Goal: Task Accomplishment & Management: Use online tool/utility

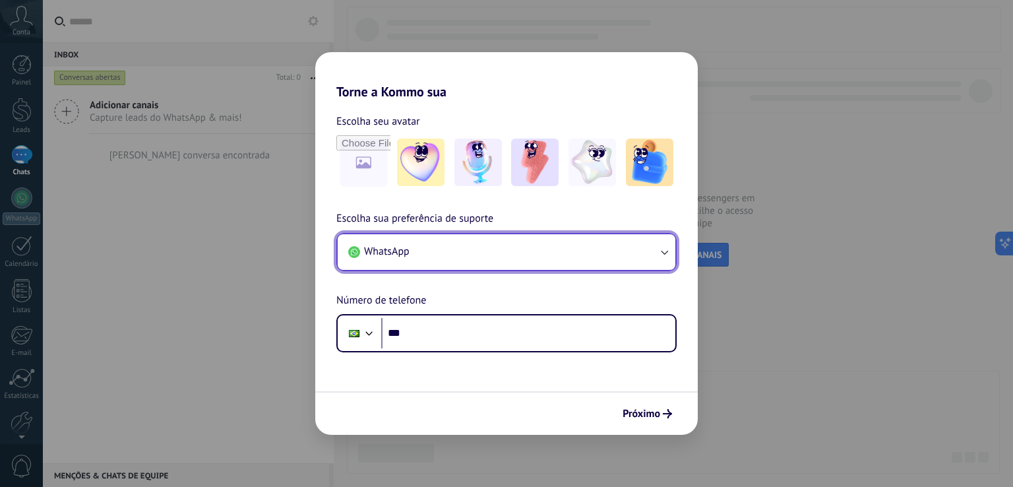
click at [444, 249] on button "WhatsApp" at bounding box center [507, 252] width 338 height 36
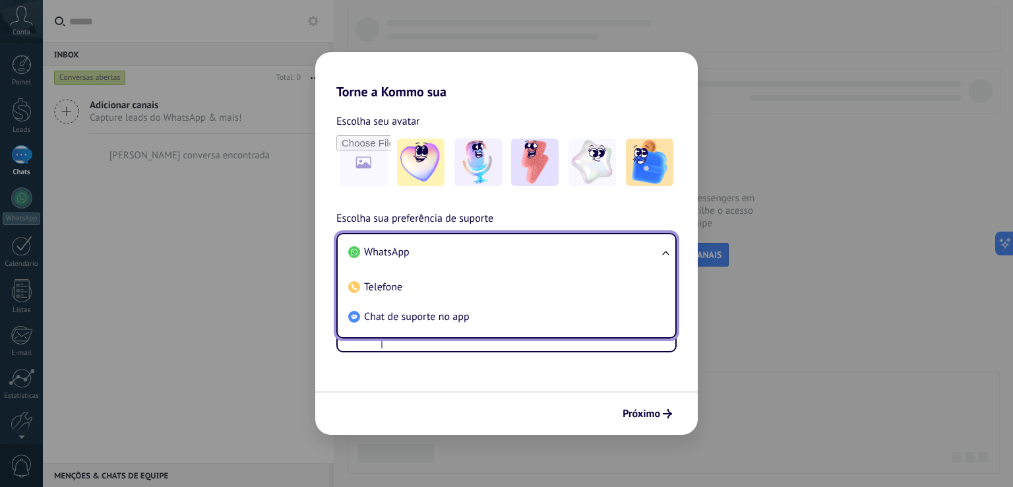
click at [451, 242] on li "WhatsApp" at bounding box center [504, 253] width 322 height 30
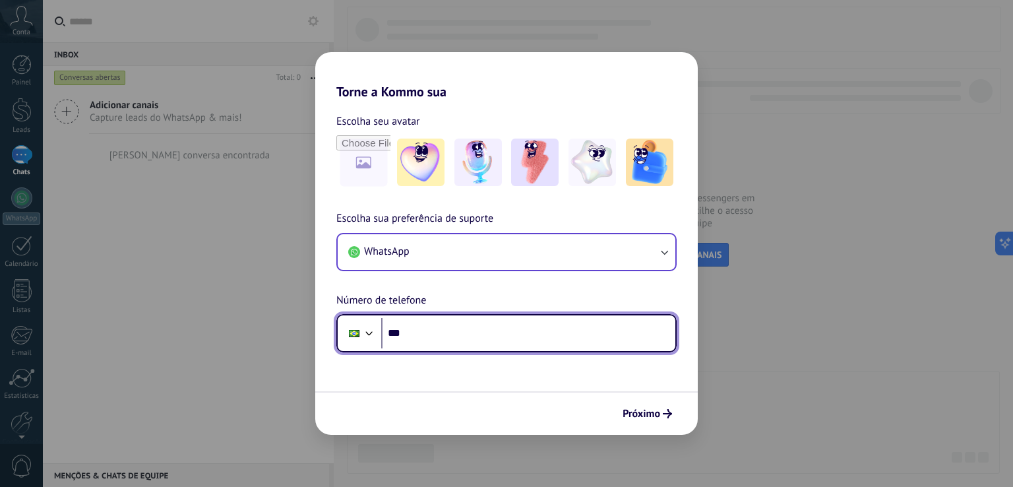
click at [441, 342] on input "***" at bounding box center [528, 333] width 294 height 30
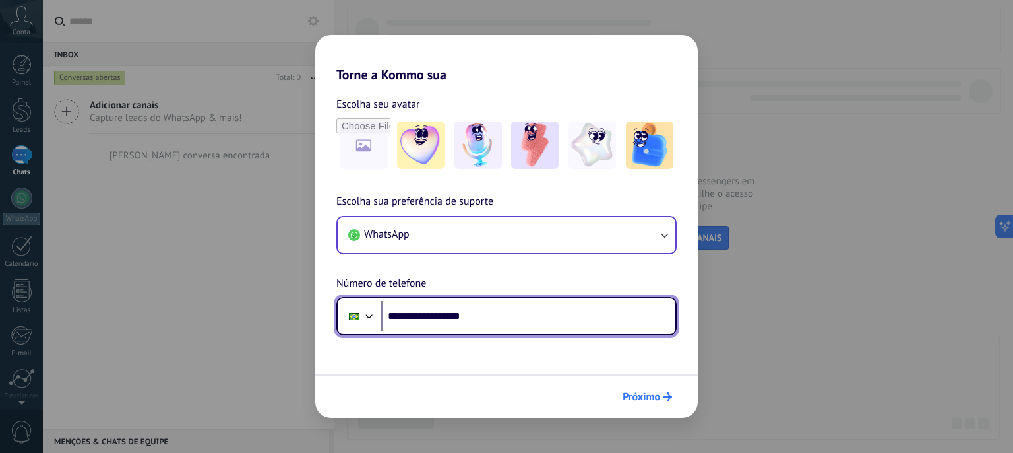
type input "**********"
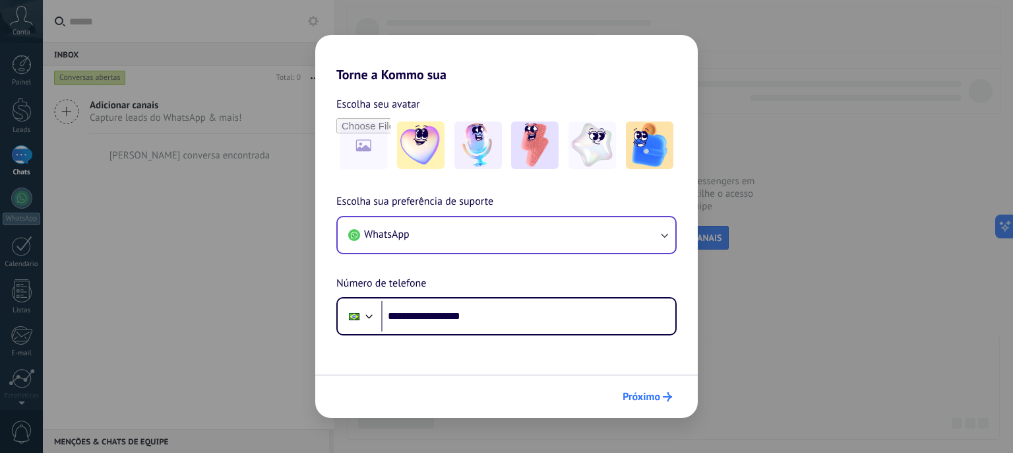
click at [660, 399] on span "Próximo" at bounding box center [642, 396] width 38 height 9
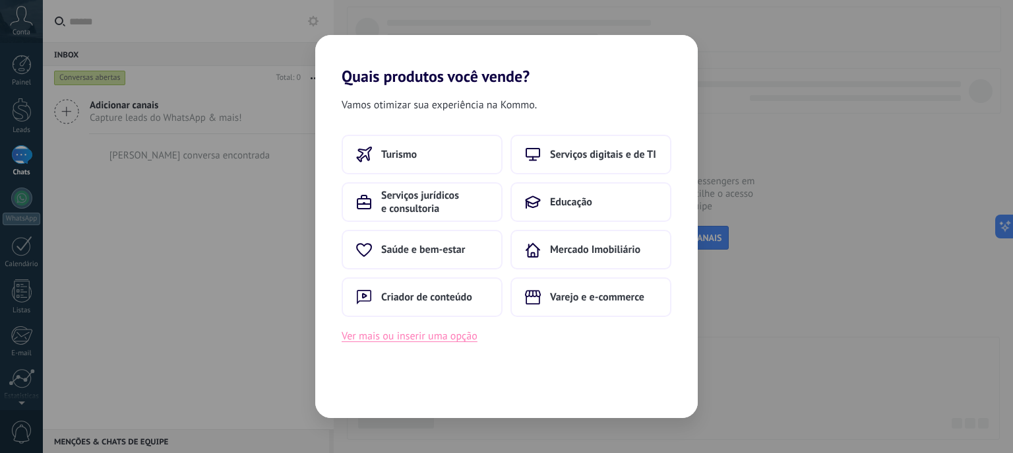
click at [434, 333] on button "Ver mais ou inserir uma opção" at bounding box center [410, 335] width 136 height 17
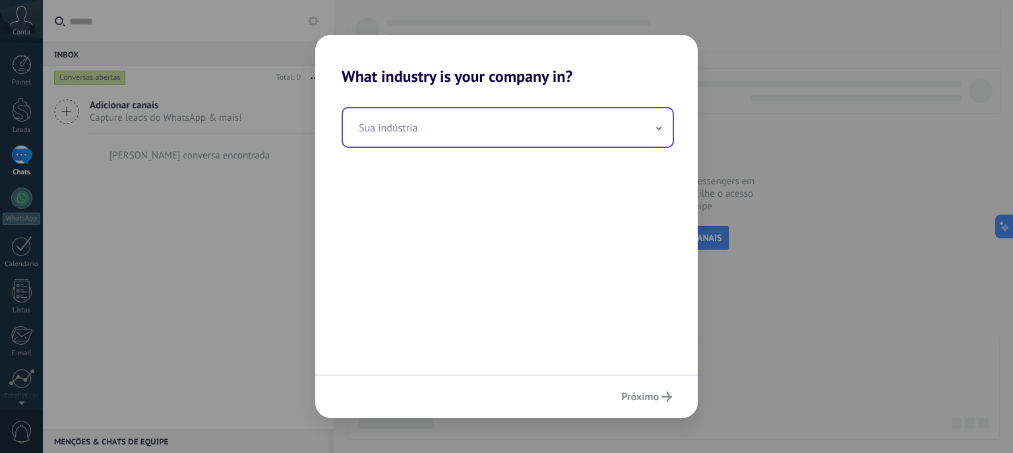
click at [591, 126] on input "text" at bounding box center [508, 127] width 330 height 38
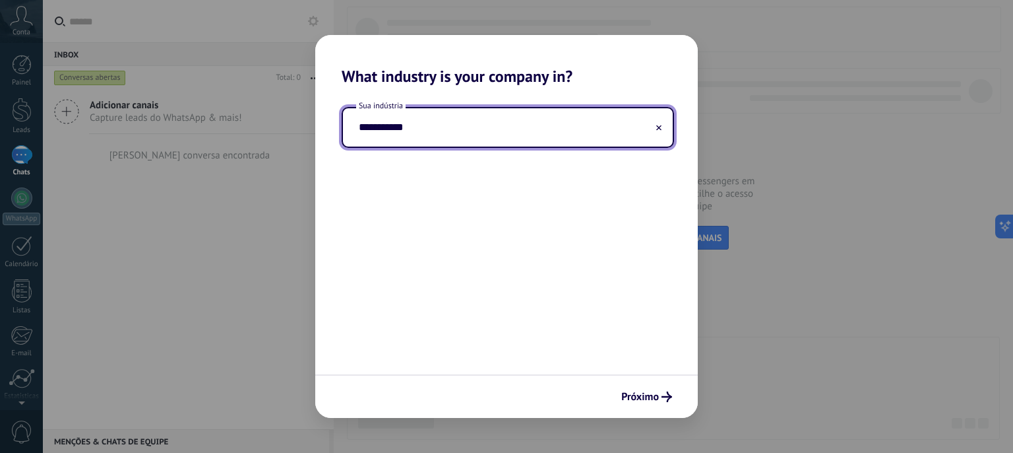
drag, startPoint x: 452, startPoint y: 129, endPoint x: 267, endPoint y: 124, distance: 184.8
click at [267, 124] on div "**********" at bounding box center [506, 226] width 1013 height 453
type input "*"
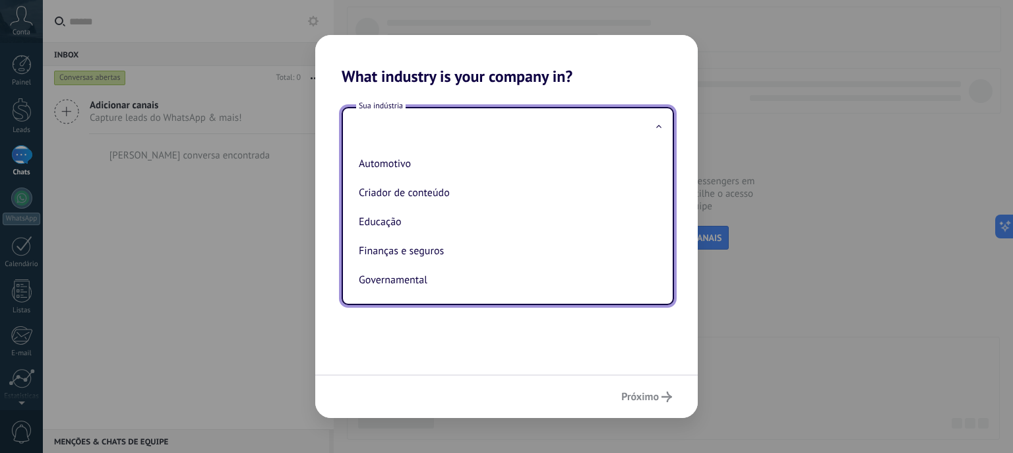
click at [535, 362] on div "Sua indústria Automotivo Criador de conteúdo Educação Finanças e seguros Govern…" at bounding box center [506, 230] width 383 height 288
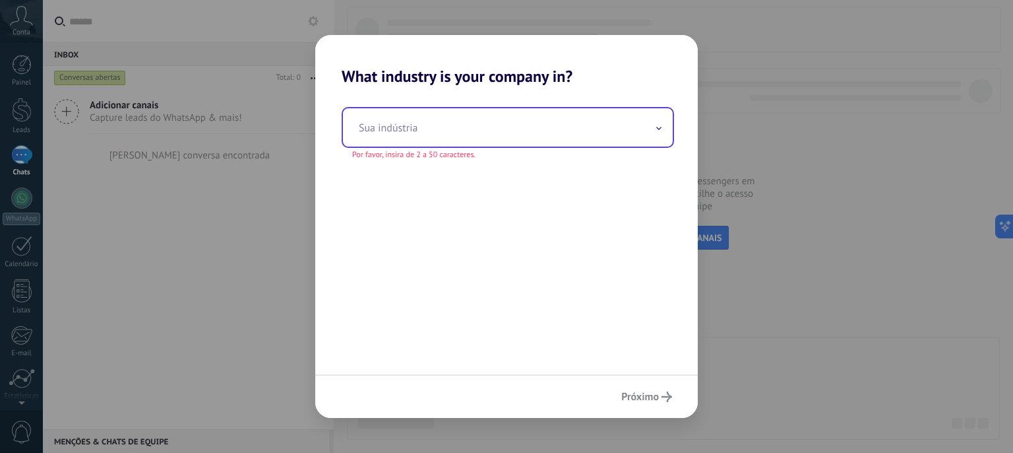
click at [421, 125] on input "text" at bounding box center [508, 127] width 330 height 38
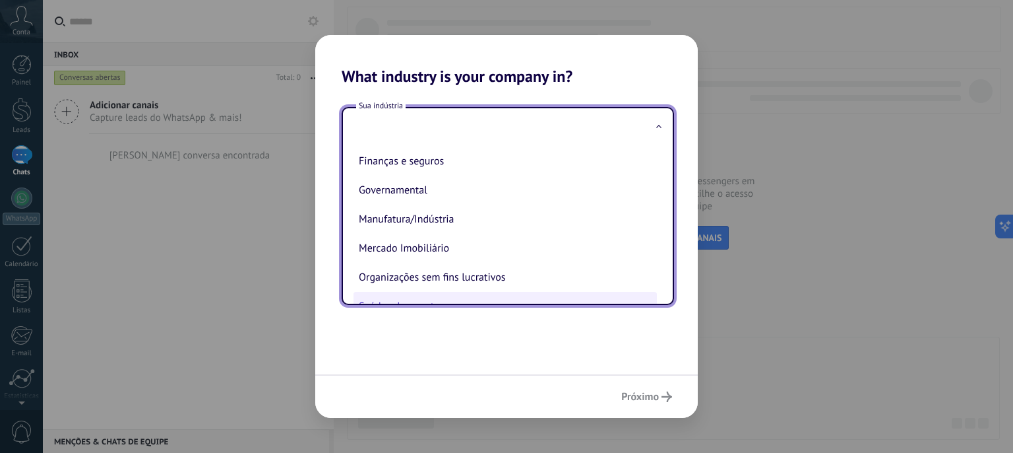
scroll to position [66, 0]
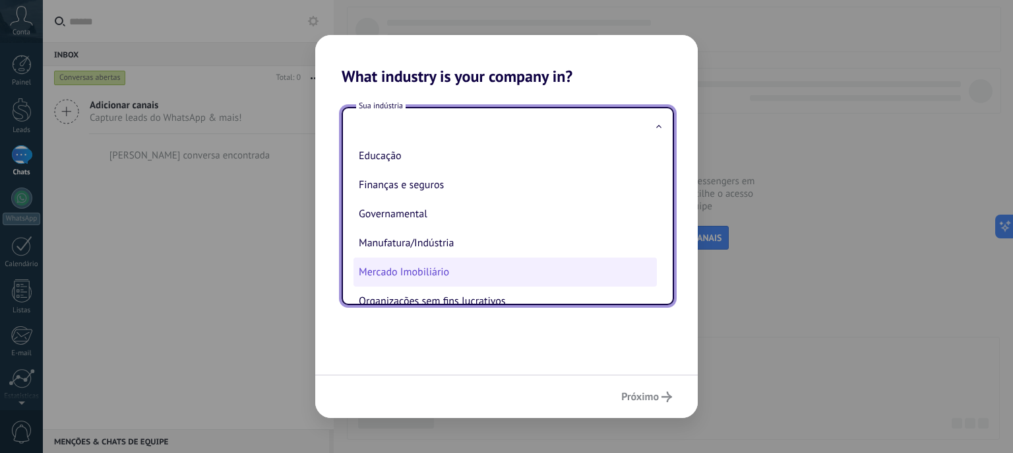
click at [499, 264] on li "Mercado Imobiliário" at bounding box center [506, 271] width 304 height 29
type input "**********"
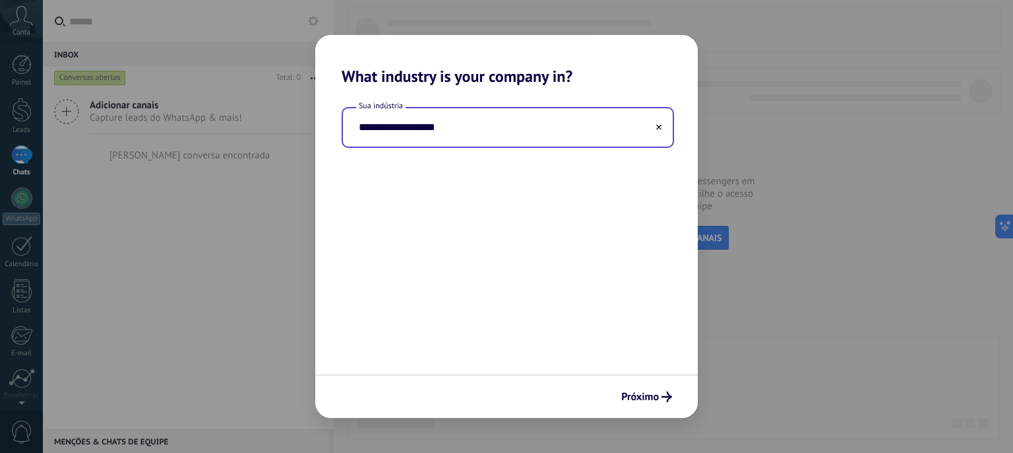
click at [581, 296] on div "**********" at bounding box center [506, 230] width 383 height 288
click at [657, 394] on span "Próximo" at bounding box center [641, 396] width 38 height 9
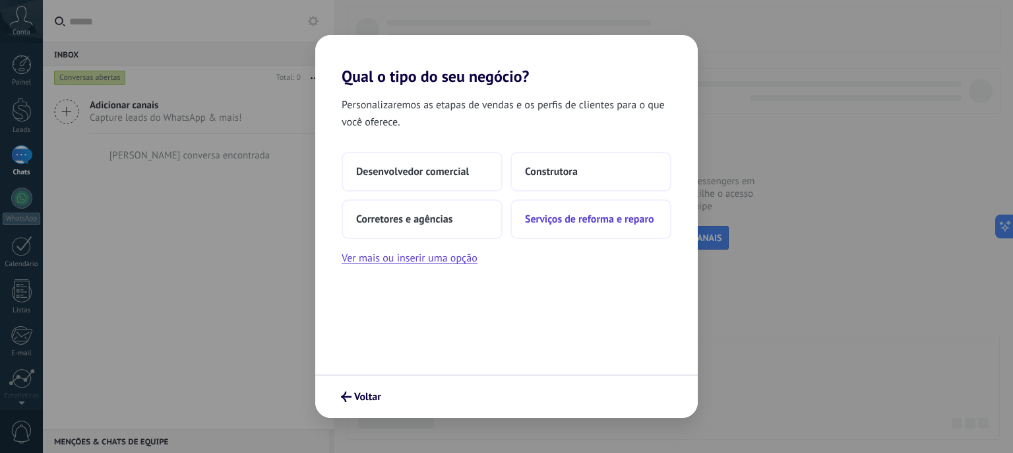
click at [589, 220] on span "Serviços de reforma e reparo" at bounding box center [589, 218] width 129 height 13
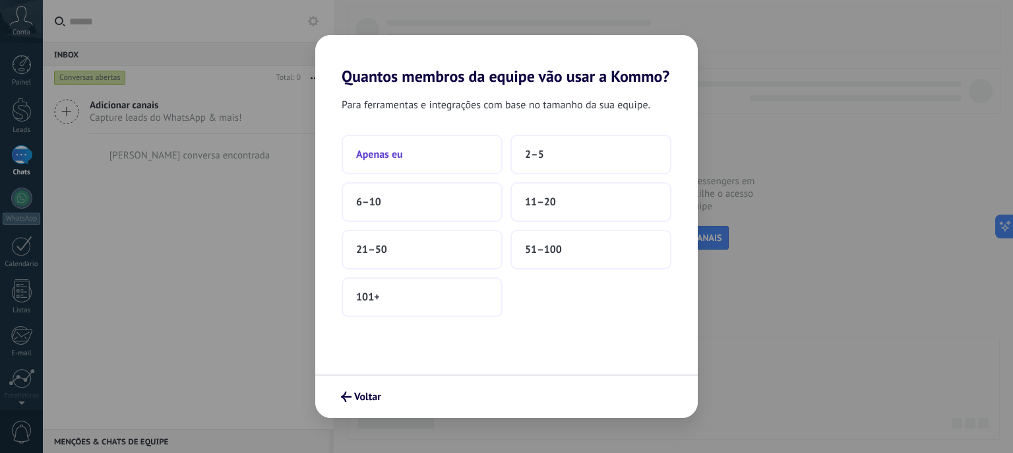
click at [433, 146] on button "Apenas eu" at bounding box center [422, 155] width 161 height 40
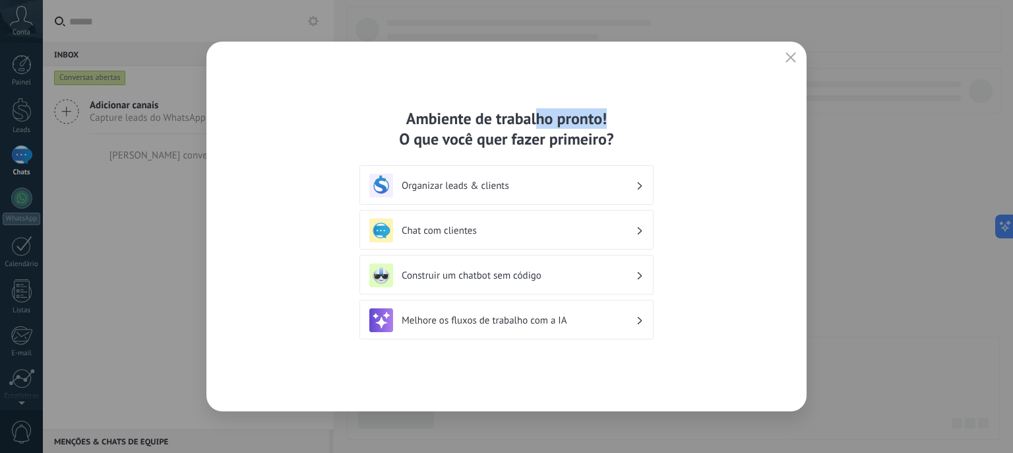
drag, startPoint x: 645, startPoint y: 59, endPoint x: 534, endPoint y: 55, distance: 110.9
click at [534, 55] on div "Ambiente de trabalho pronto! O que você quer fazer primeiro? Organizar leads & …" at bounding box center [507, 227] width 600 height 370
click at [792, 55] on use "button" at bounding box center [792, 57] width 10 height 10
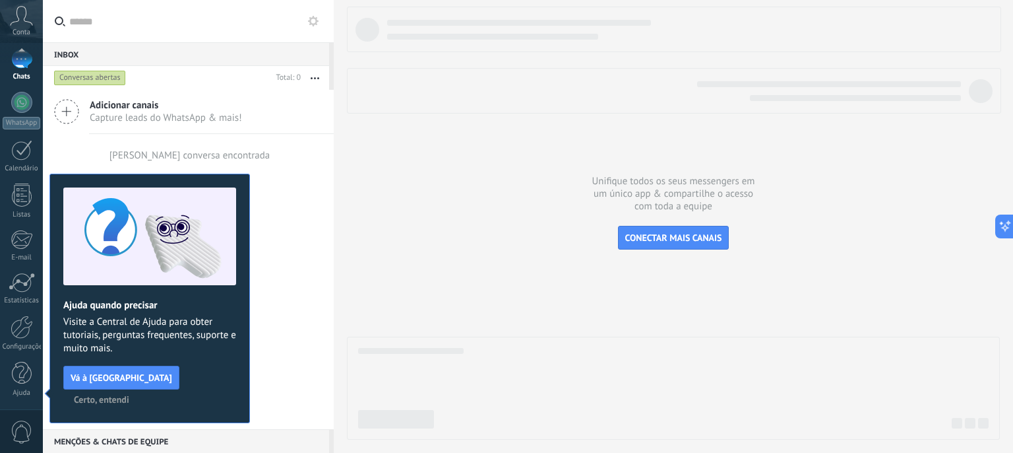
scroll to position [0, 0]
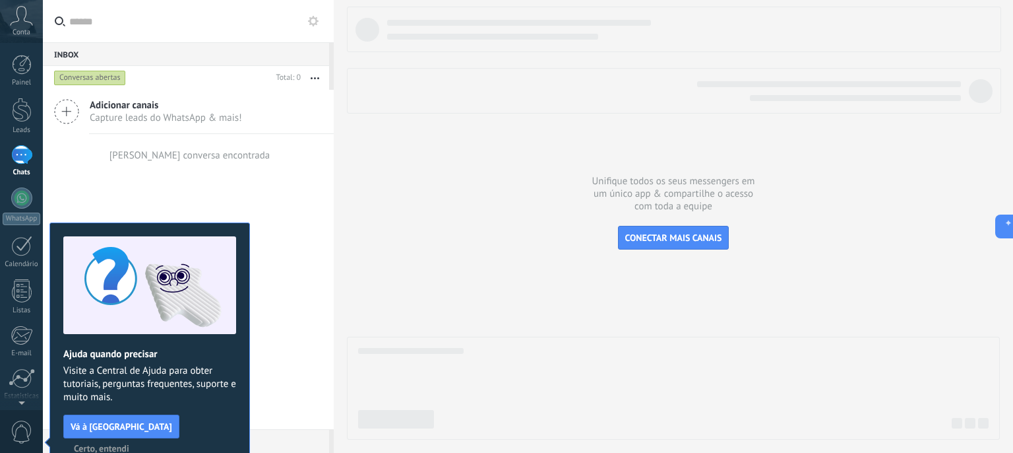
click at [129, 443] on span "Certo, entendi" at bounding box center [101, 447] width 55 height 9
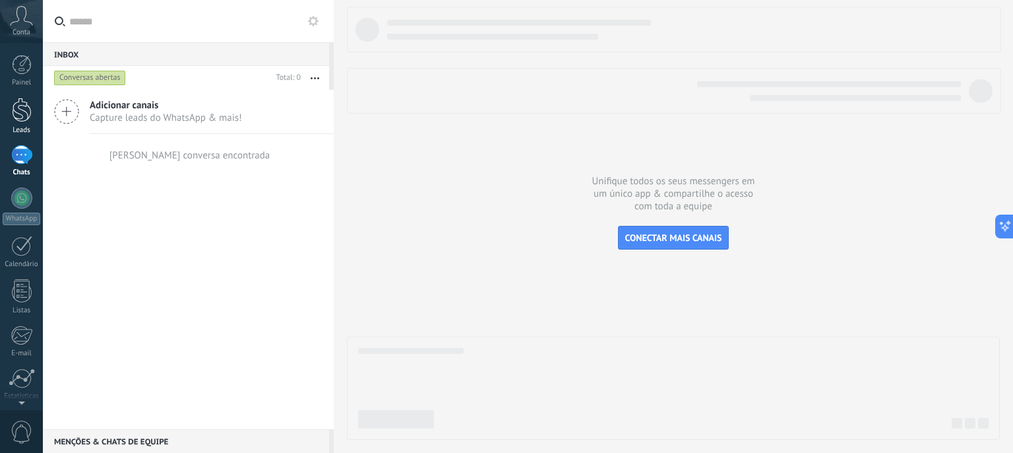
click at [34, 104] on link "Leads" at bounding box center [21, 116] width 43 height 37
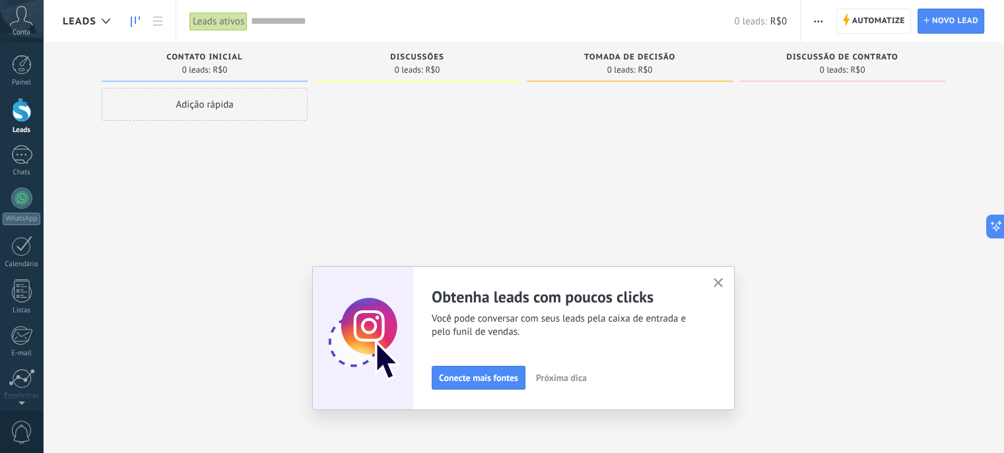
click at [722, 281] on use "button" at bounding box center [718, 283] width 10 height 10
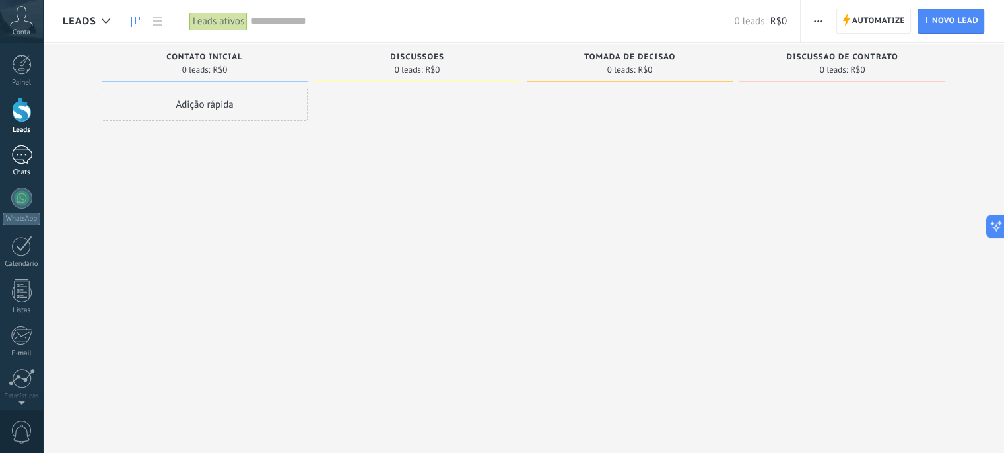
click at [22, 151] on div at bounding box center [21, 154] width 21 height 19
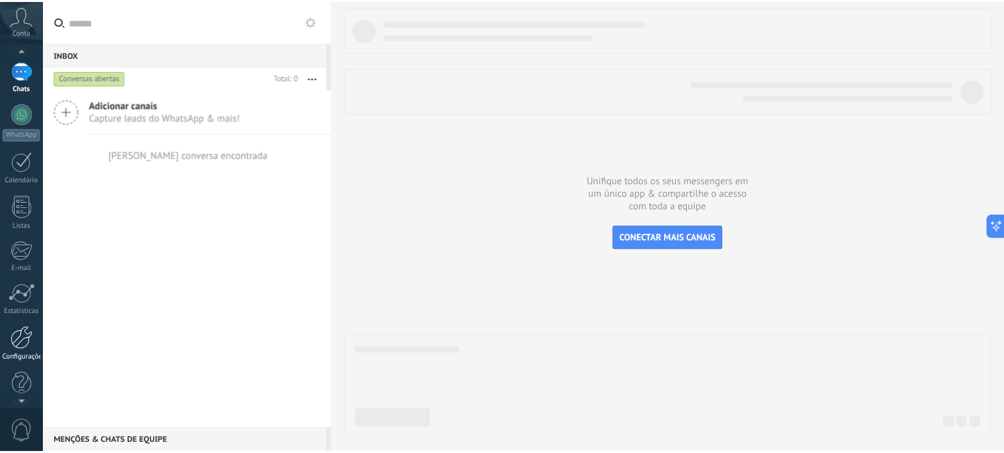
scroll to position [96, 0]
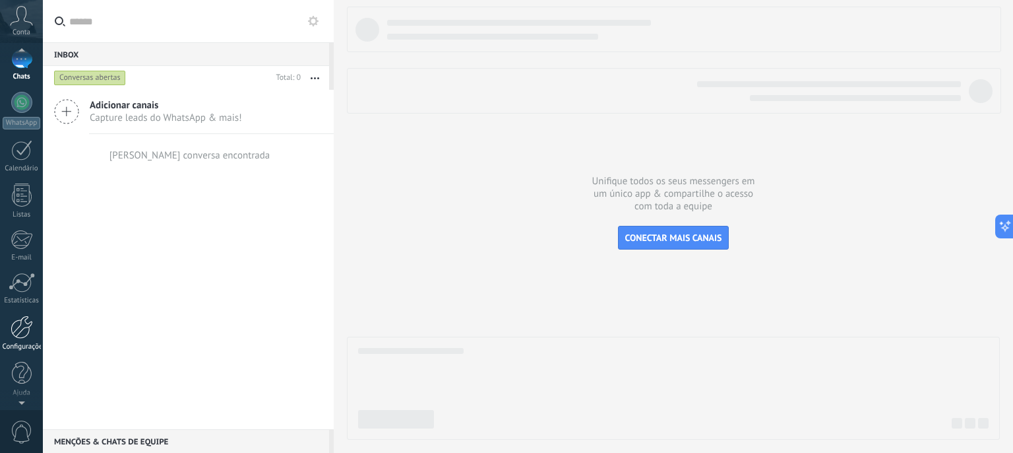
click at [26, 331] on div at bounding box center [22, 326] width 22 height 23
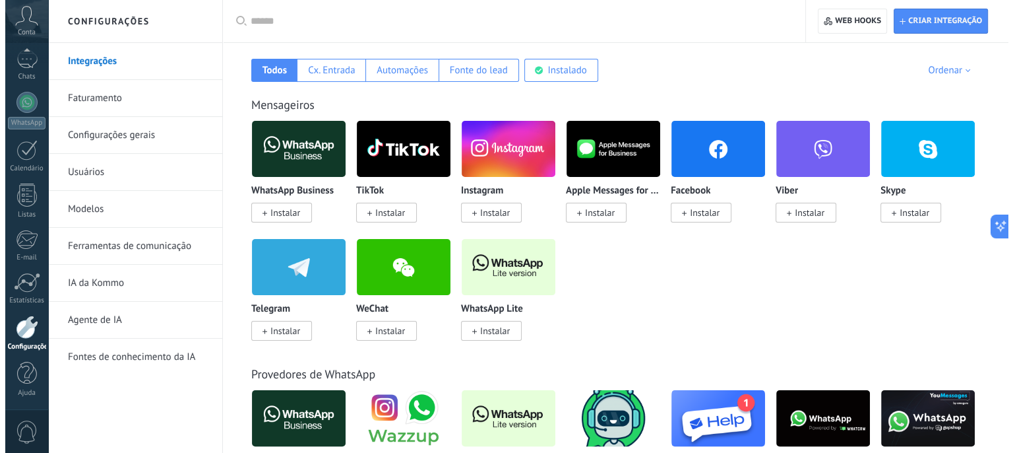
scroll to position [198, 0]
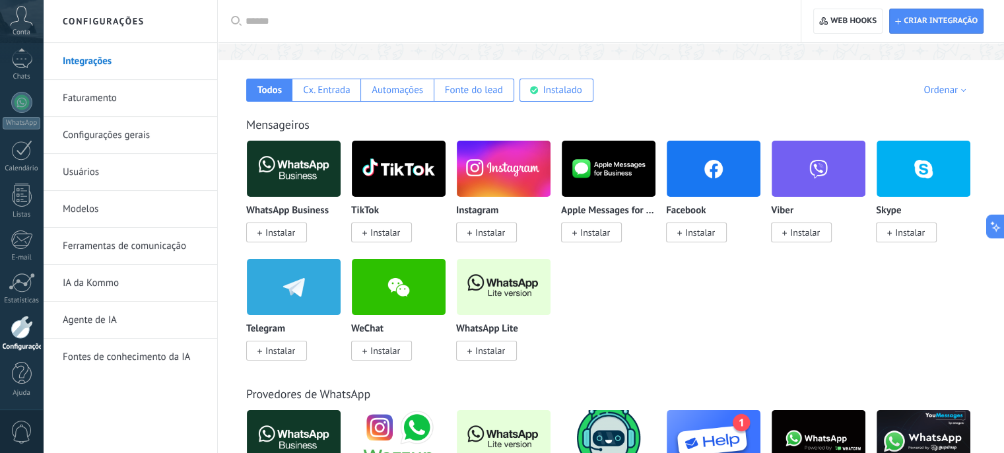
click at [278, 228] on span "Instalar" at bounding box center [280, 232] width 30 height 12
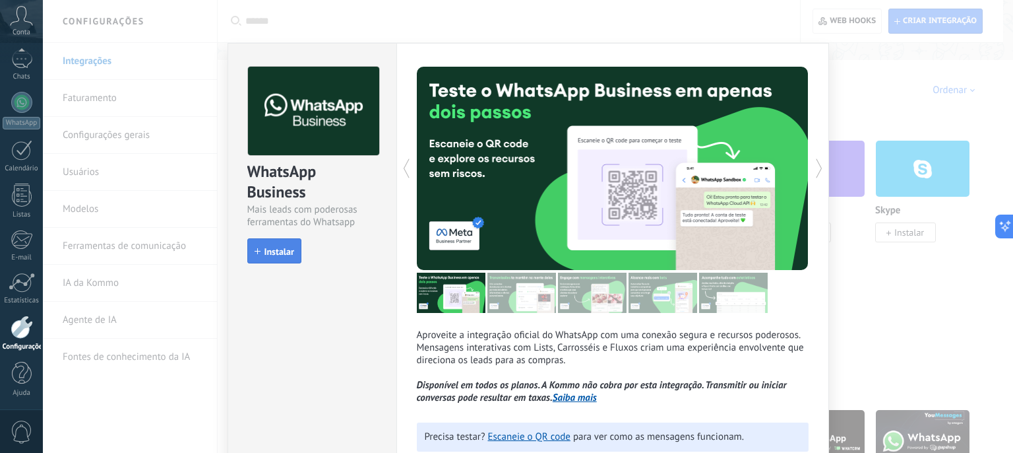
click at [277, 253] on span "Instalar" at bounding box center [280, 251] width 30 height 9
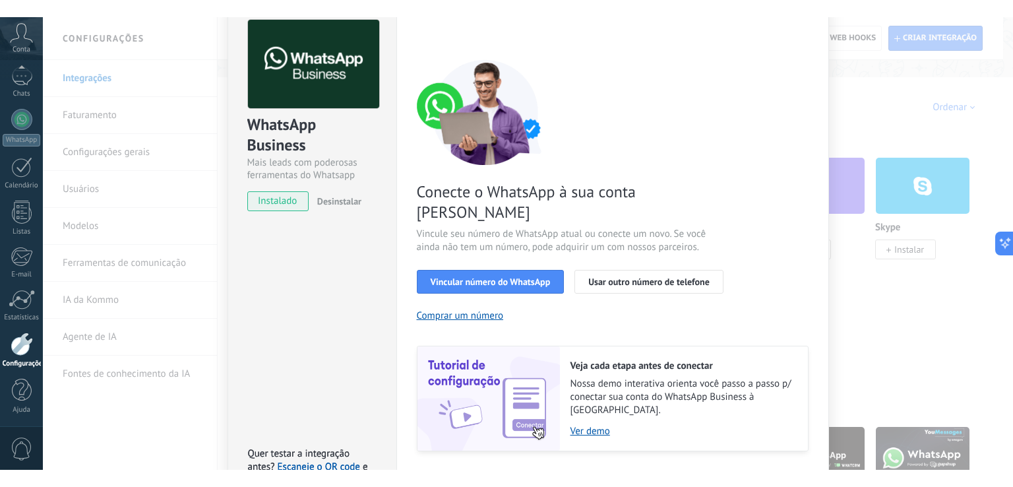
scroll to position [66, 0]
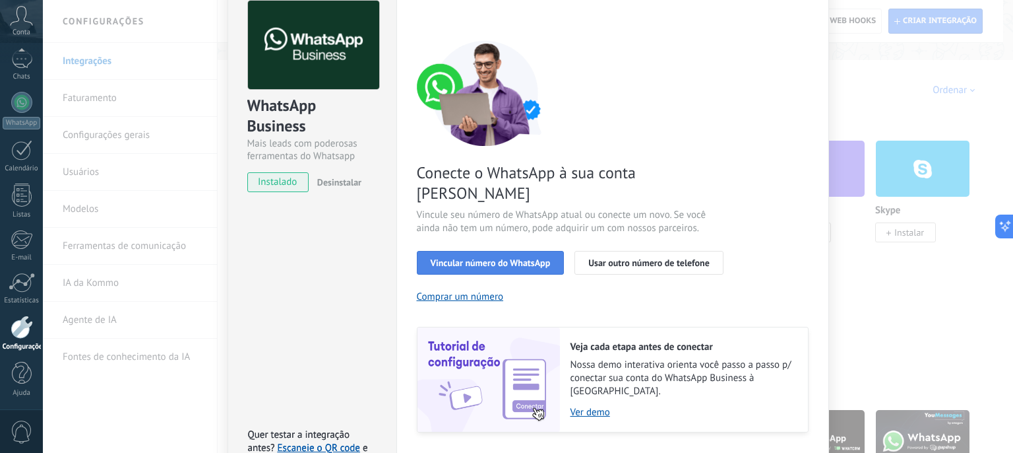
click at [534, 258] on span "Vincular número do WhatsApp" at bounding box center [491, 262] width 120 height 9
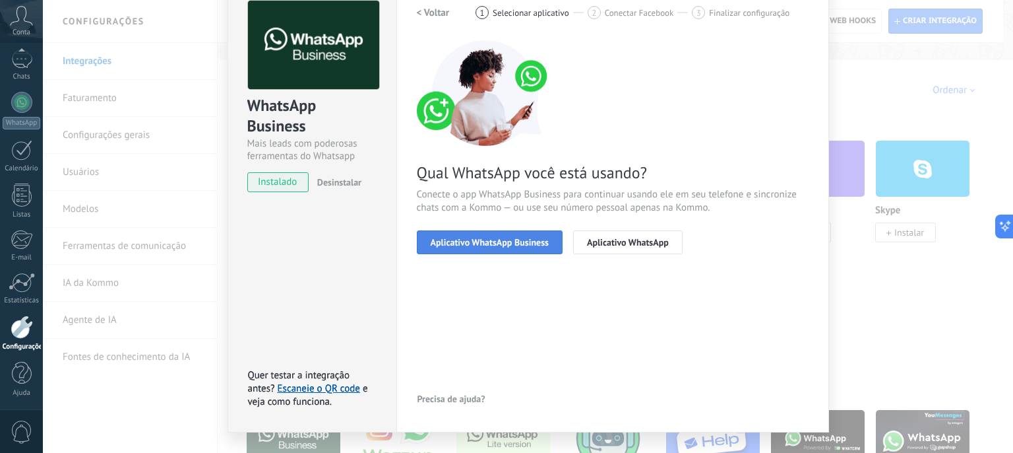
click at [499, 243] on span "Aplicativo WhatsApp Business" at bounding box center [490, 242] width 118 height 9
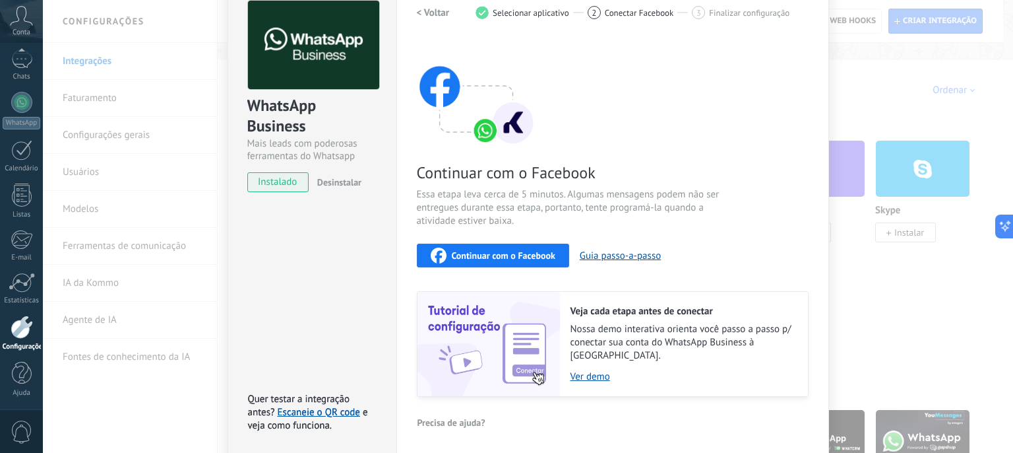
click at [517, 251] on span "Continuar com o Facebook" at bounding box center [504, 255] width 104 height 9
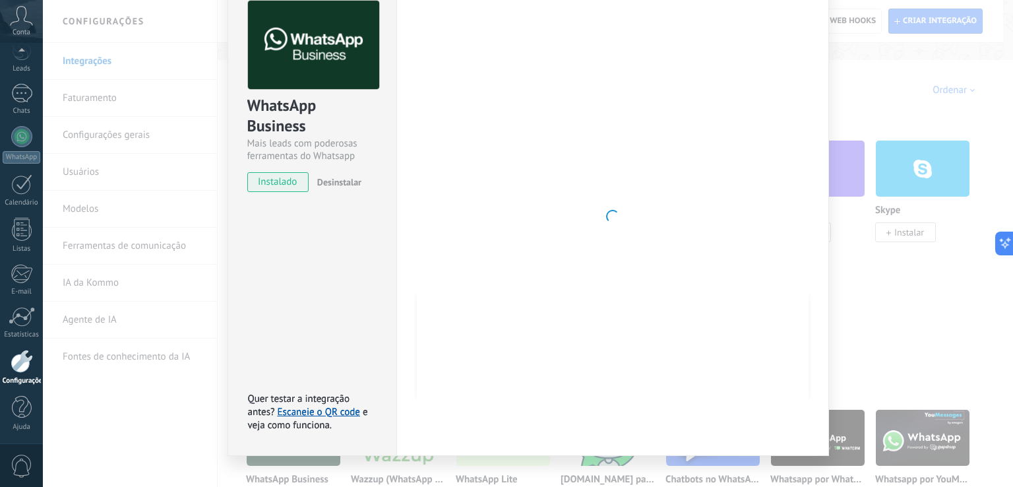
scroll to position [61, 0]
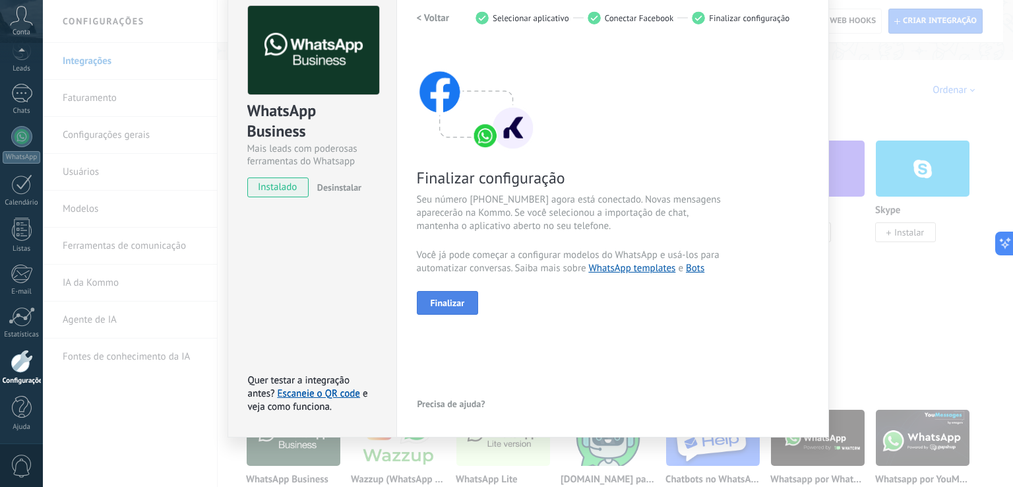
click at [460, 305] on span "Finalizar" at bounding box center [448, 302] width 34 height 9
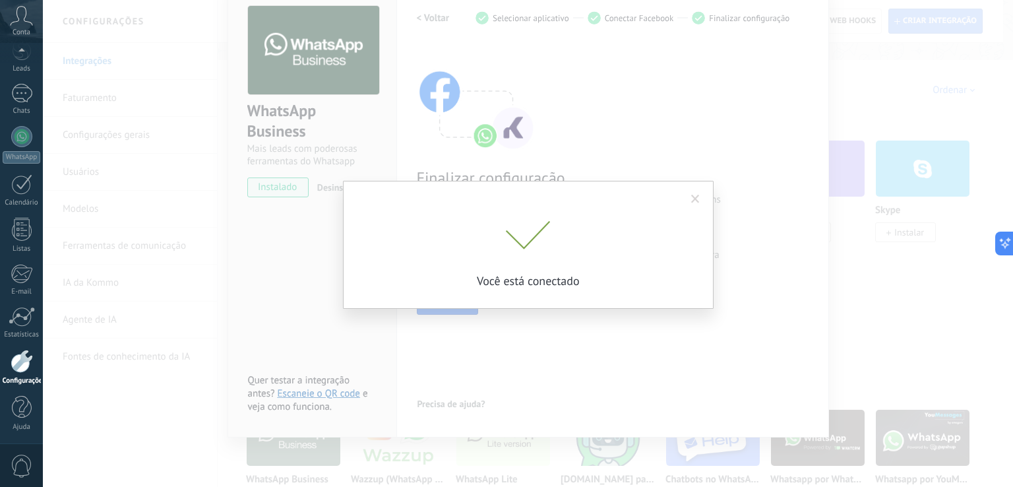
click at [696, 199] on div "Você está conectado" at bounding box center [528, 243] width 971 height 487
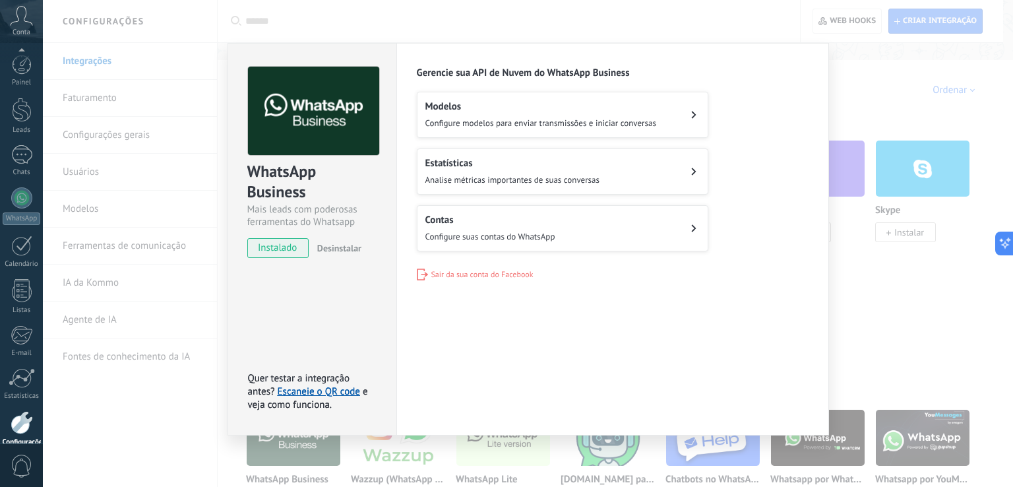
scroll to position [61, 0]
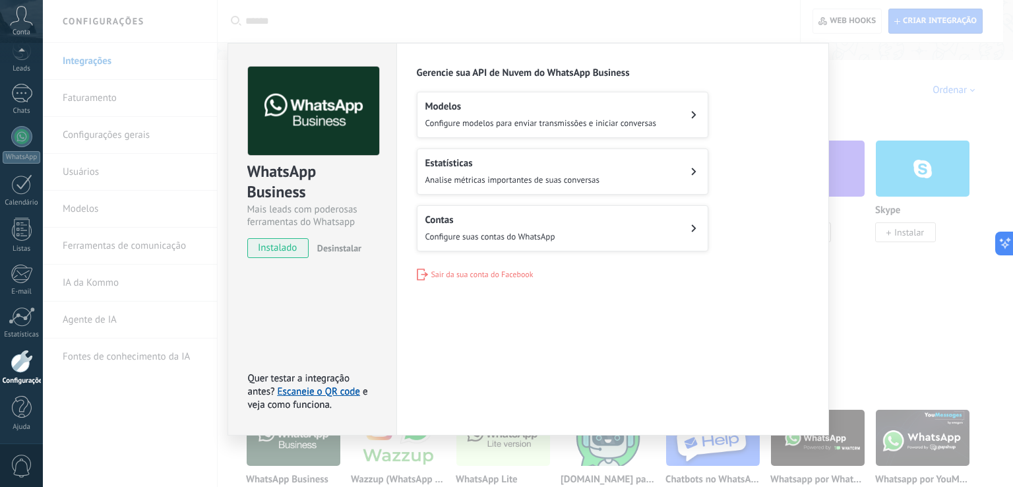
click at [535, 231] on span "Configure suas contas do WhatsApp" at bounding box center [491, 236] width 130 height 11
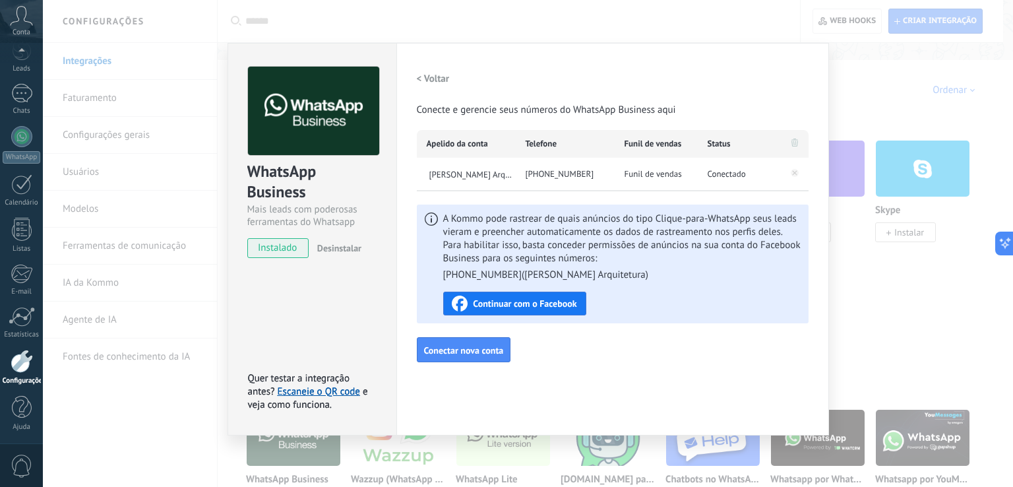
drag, startPoint x: 592, startPoint y: 69, endPoint x: 534, endPoint y: 69, distance: 57.4
click at [536, 71] on div "< Voltar Conecte e gerencie seus números do WhatsApp Business aqui" at bounding box center [613, 92] width 392 height 50
drag, startPoint x: 505, startPoint y: 62, endPoint x: 420, endPoint y: 61, distance: 85.8
click at [420, 61] on div "Configurações Autorização Esta aba registra os usuários que permitiram acesso à…" at bounding box center [613, 239] width 433 height 393
click at [542, 62] on div "Configurações Autorização Esta aba registra os usuários que permitiram acesso à…" at bounding box center [613, 239] width 433 height 393
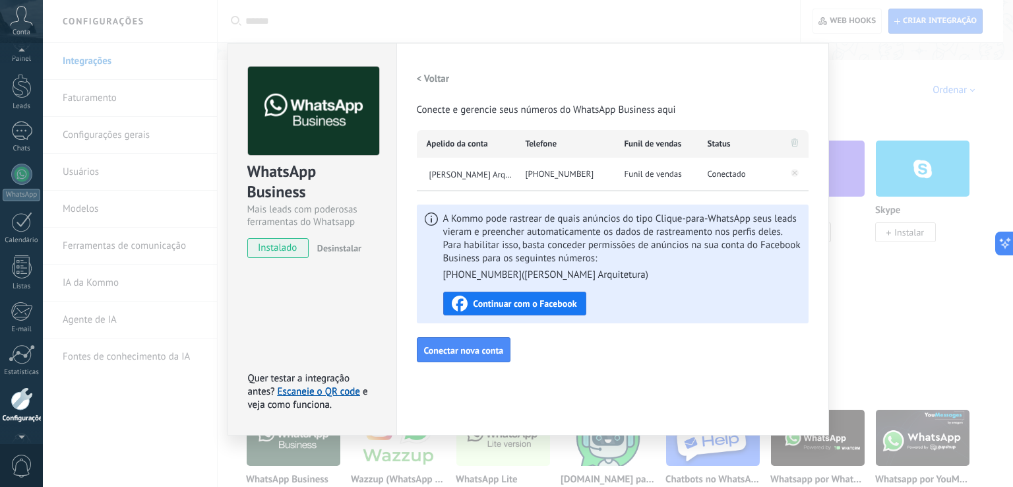
scroll to position [13, 0]
click at [21, 70] on div "Painel" at bounding box center [22, 69] width 38 height 9
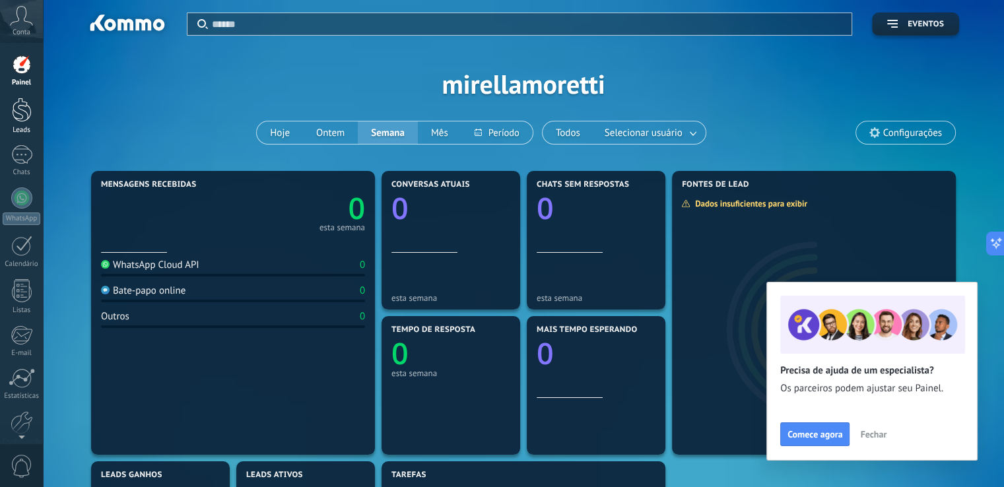
click at [26, 127] on div "Leads" at bounding box center [22, 130] width 38 height 9
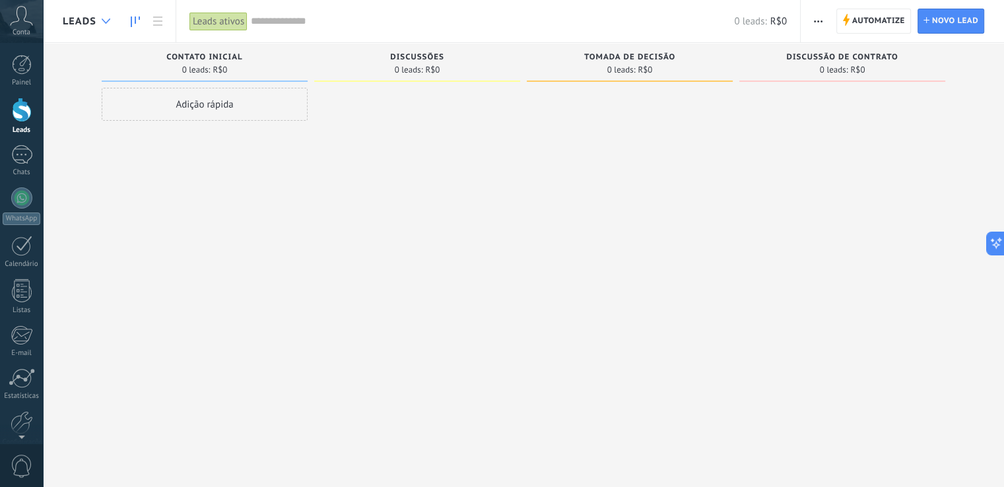
click at [101, 16] on div at bounding box center [106, 22] width 22 height 26
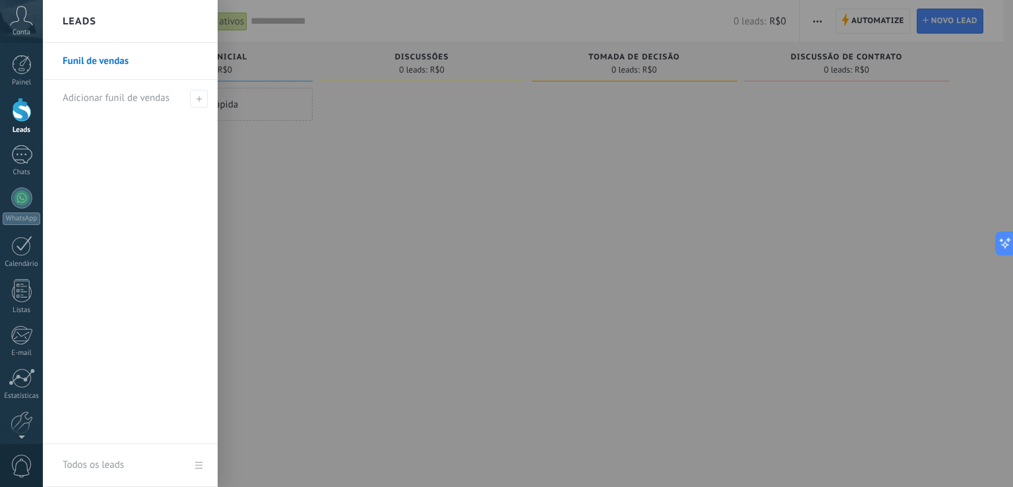
click at [120, 61] on link "Funil de vendas" at bounding box center [134, 61] width 142 height 37
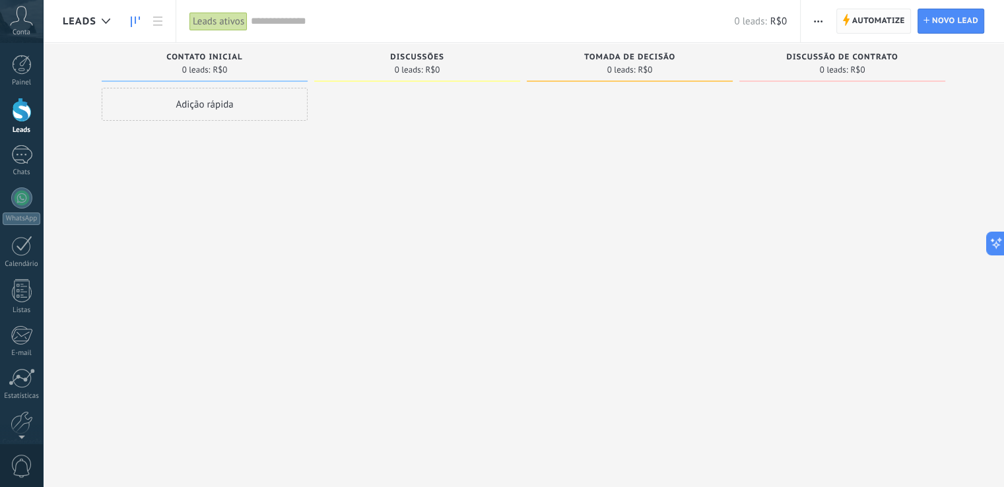
click at [874, 24] on span "Automatize" at bounding box center [878, 21] width 53 height 24
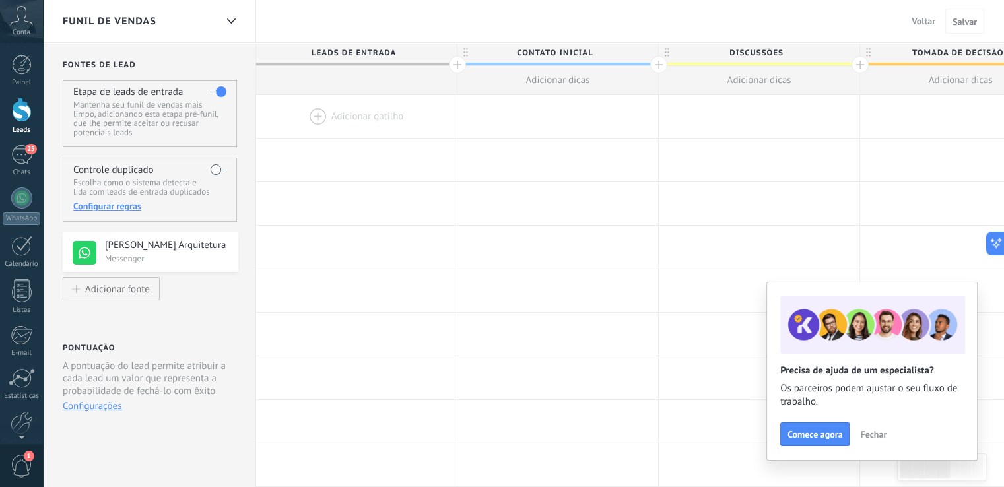
drag, startPoint x: 18, startPoint y: 108, endPoint x: 18, endPoint y: 119, distance: 11.2
click at [18, 108] on div at bounding box center [22, 110] width 20 height 24
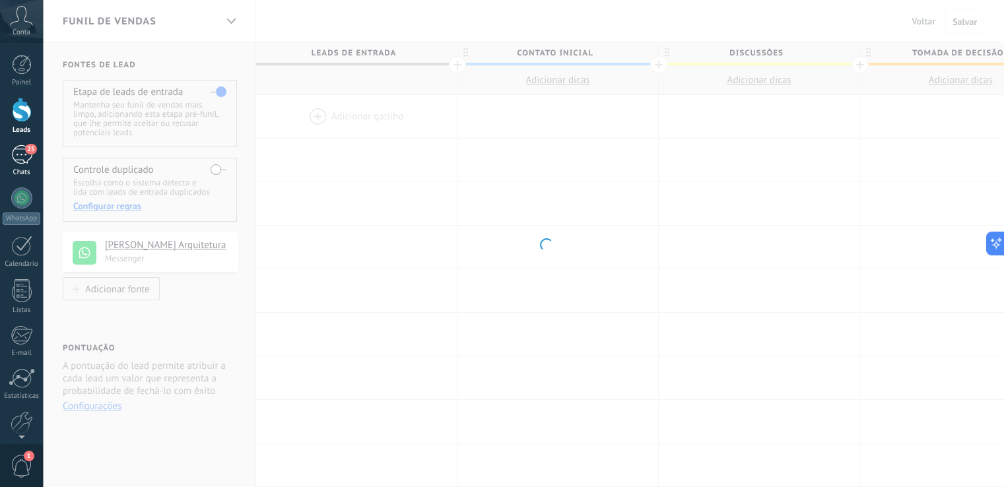
click at [19, 158] on div "25" at bounding box center [21, 154] width 21 height 19
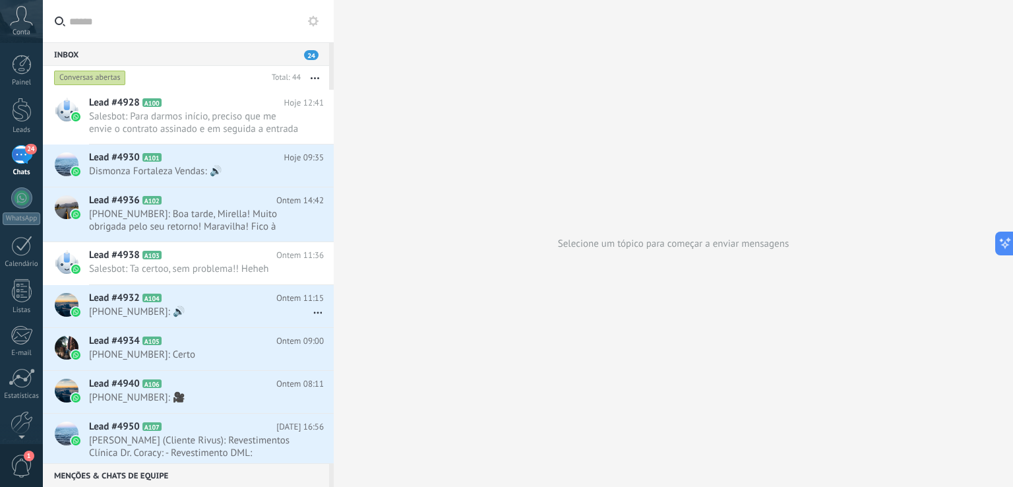
click at [20, 90] on div "Painel Leads 24 Chats WhatsApp Clientes" at bounding box center [21, 280] width 43 height 451
click at [24, 77] on link "Painel" at bounding box center [21, 71] width 43 height 32
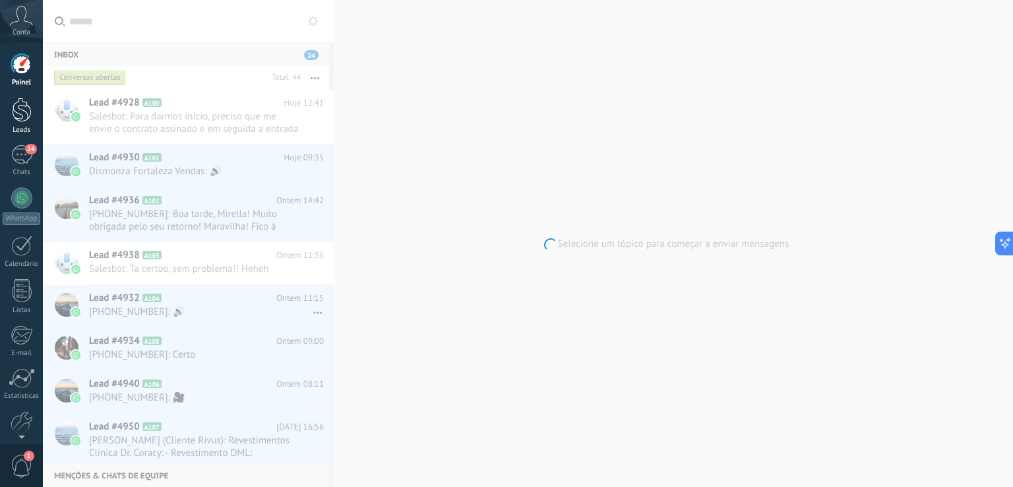
click at [9, 117] on link "Leads" at bounding box center [21, 116] width 43 height 37
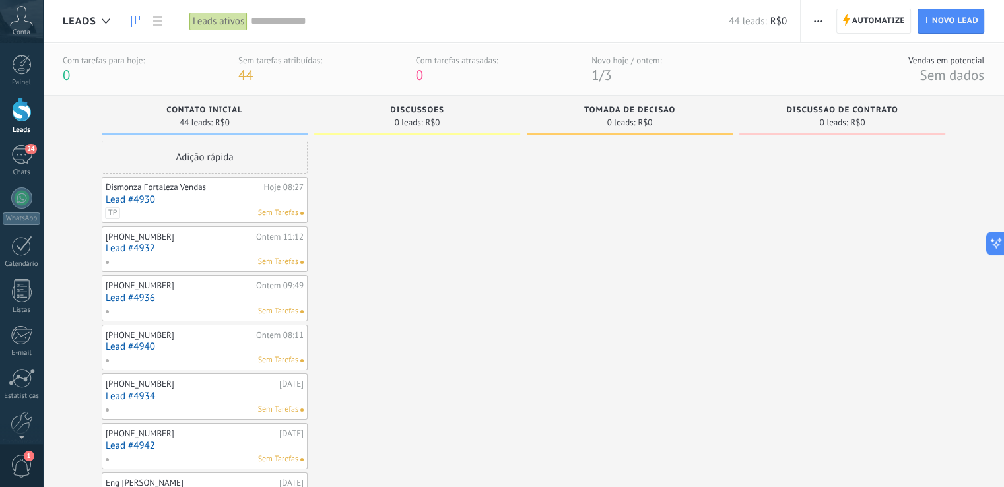
click at [213, 249] on link "Lead #4932" at bounding box center [205, 248] width 198 height 11
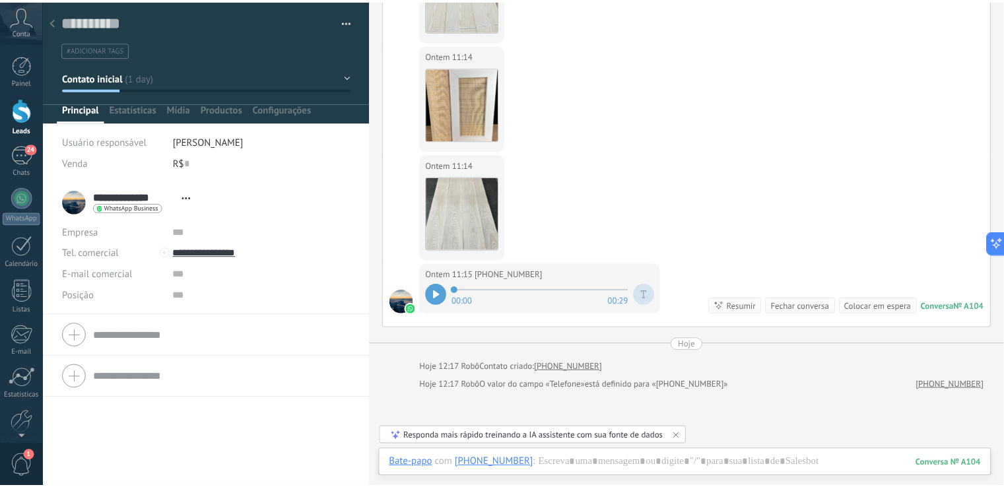
scroll to position [924, 0]
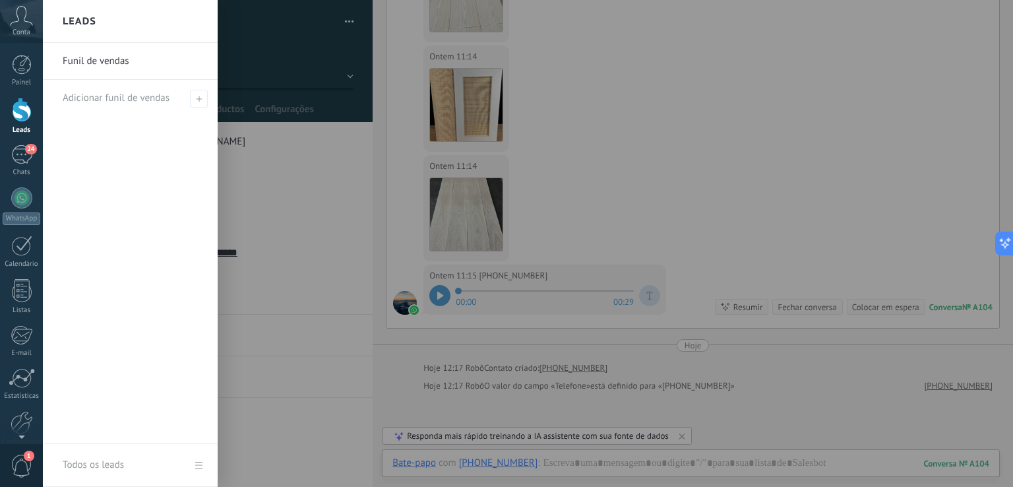
click at [12, 117] on div at bounding box center [22, 110] width 20 height 24
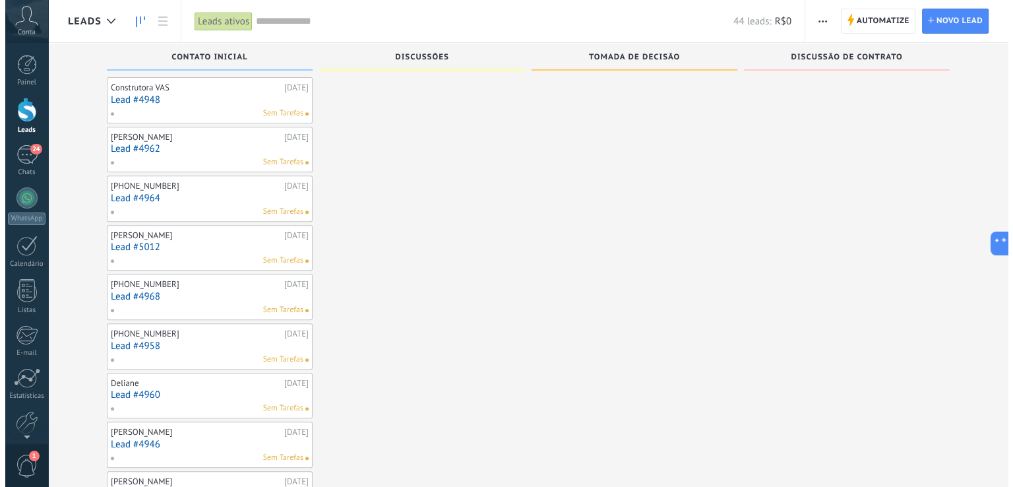
scroll to position [541, 0]
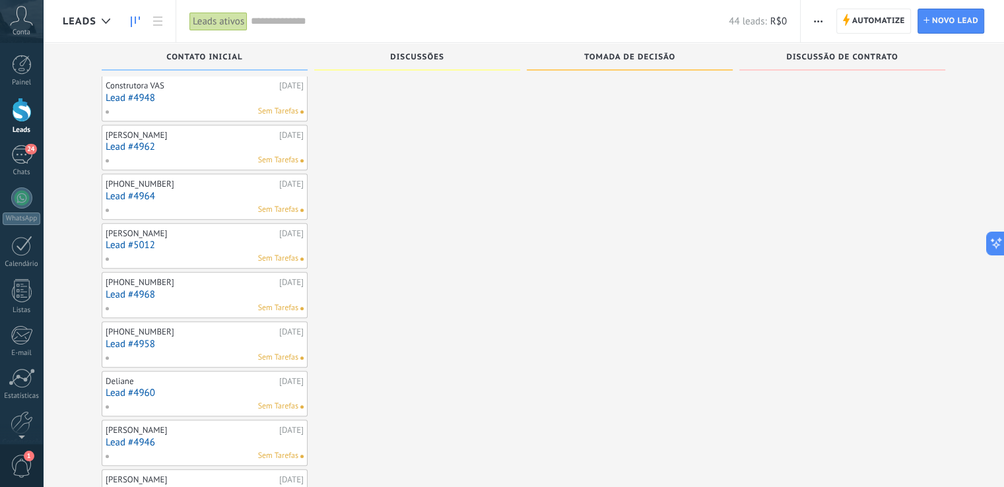
click at [183, 191] on link "Lead #4964" at bounding box center [205, 196] width 198 height 11
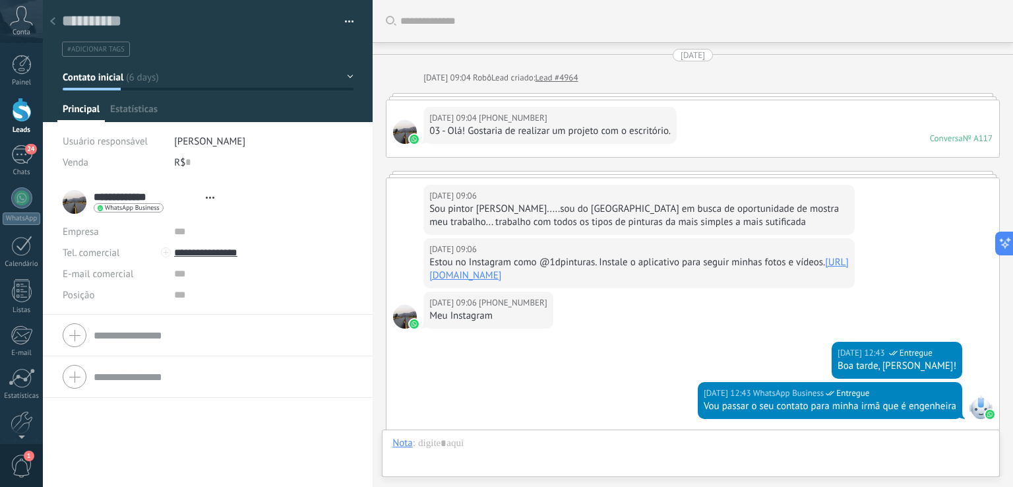
type textarea "**********"
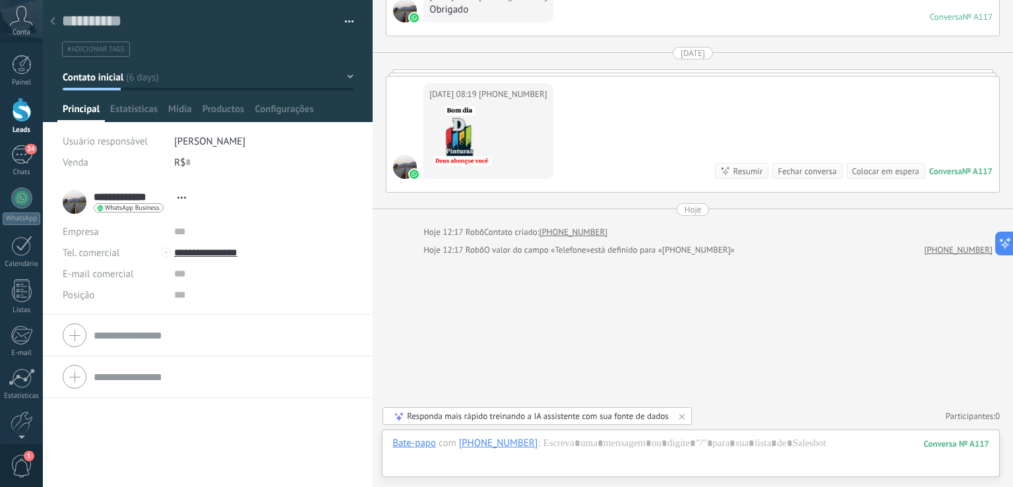
click at [53, 16] on div at bounding box center [53, 22] width 18 height 26
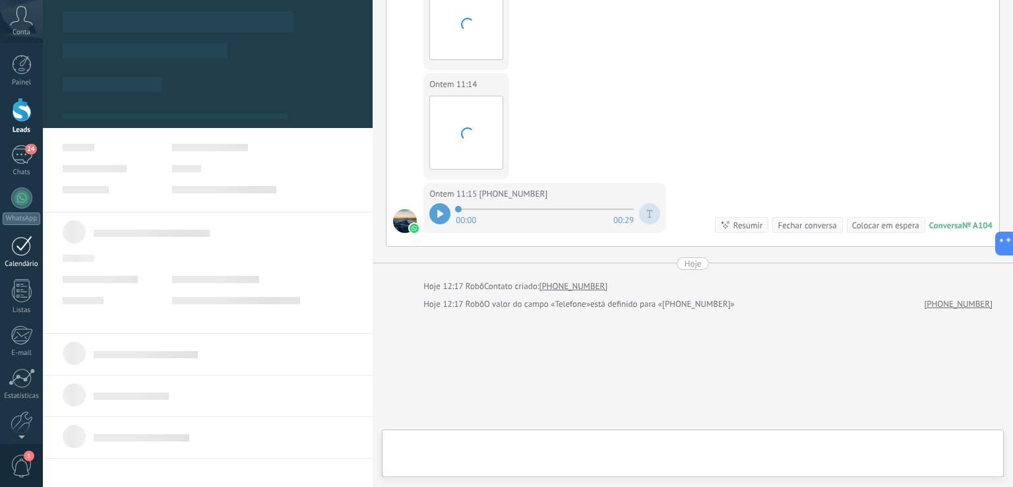
scroll to position [1056, 0]
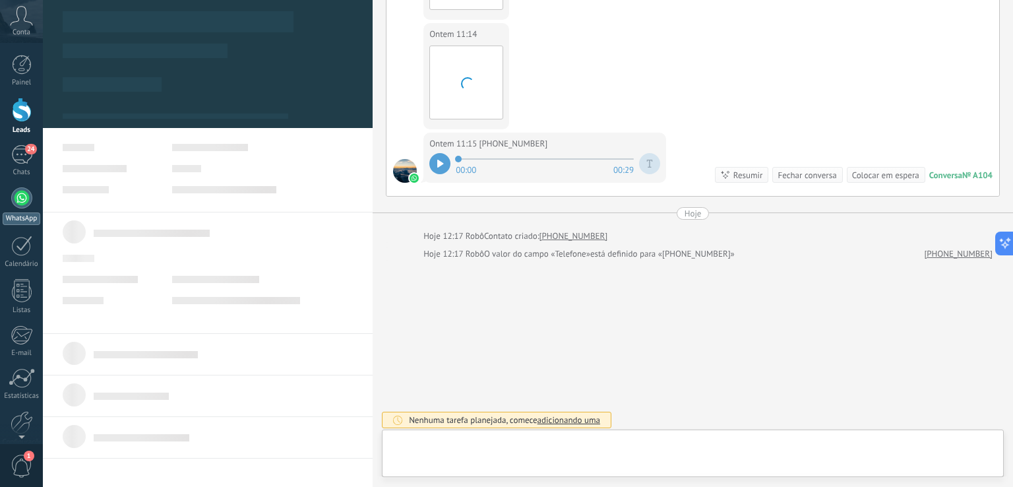
click at [17, 199] on div at bounding box center [21, 197] width 21 height 21
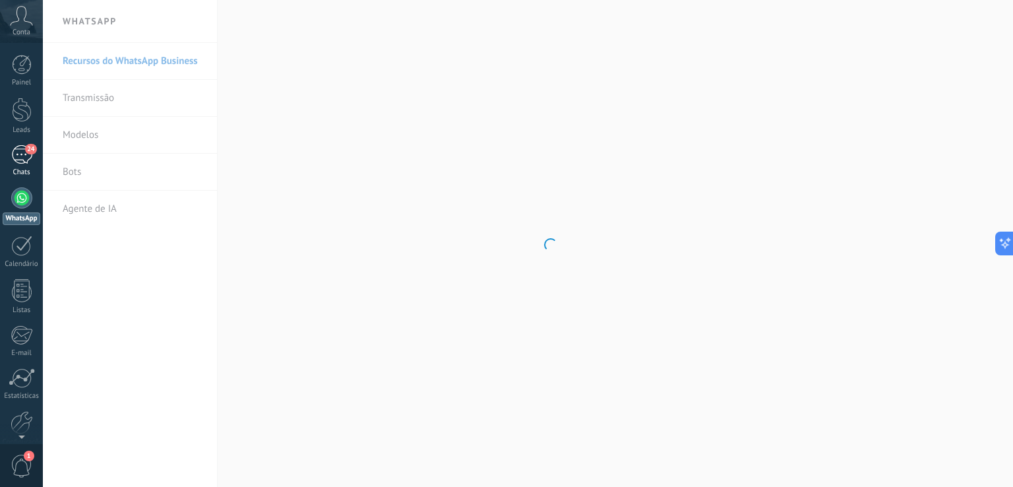
click at [11, 148] on div "24" at bounding box center [21, 154] width 21 height 19
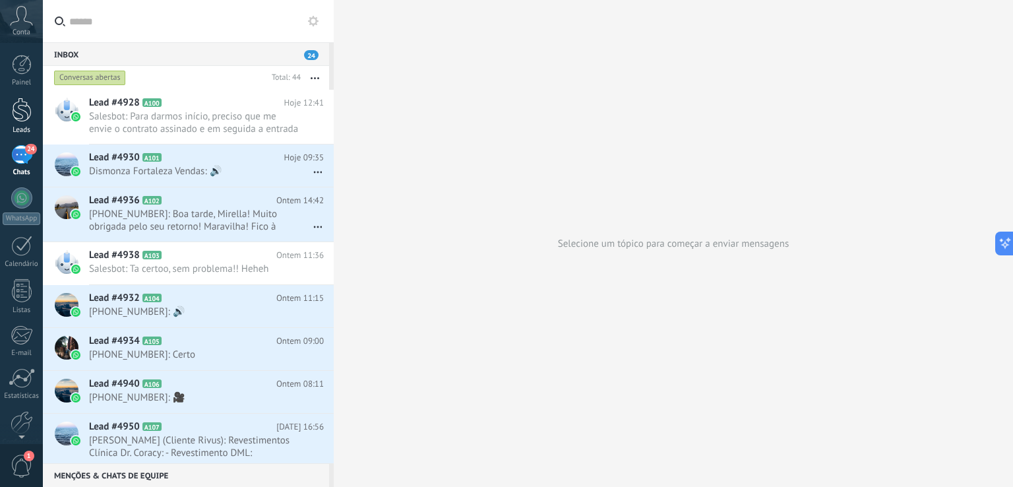
click at [15, 113] on div at bounding box center [22, 110] width 20 height 24
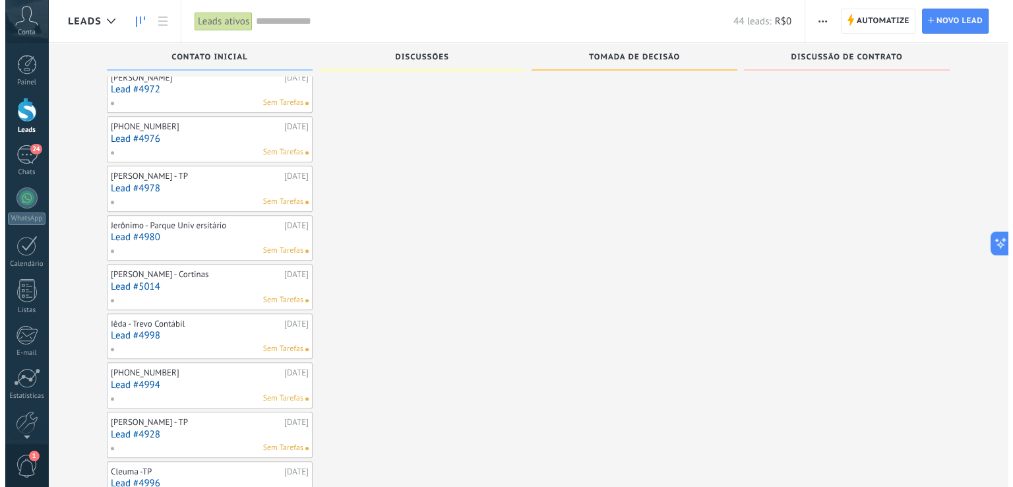
scroll to position [1107, 0]
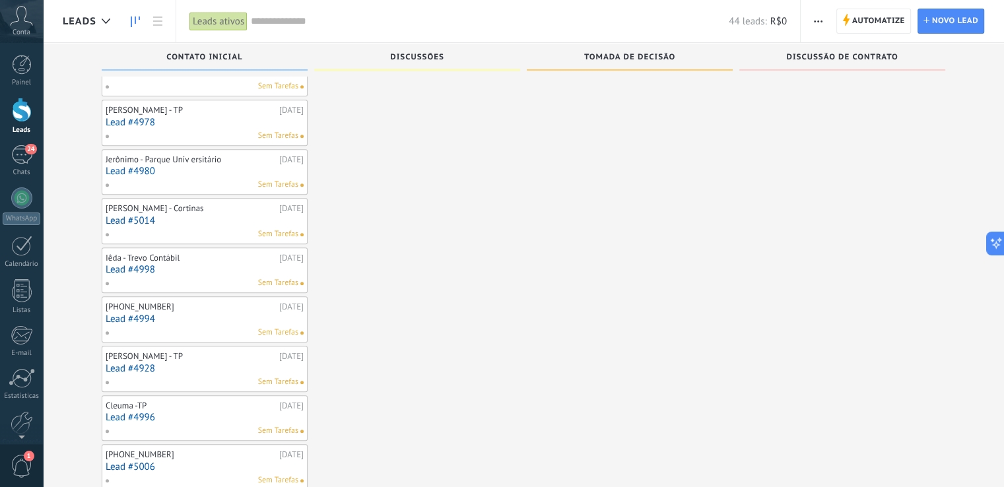
click at [214, 364] on link "Lead #4928" at bounding box center [205, 368] width 198 height 11
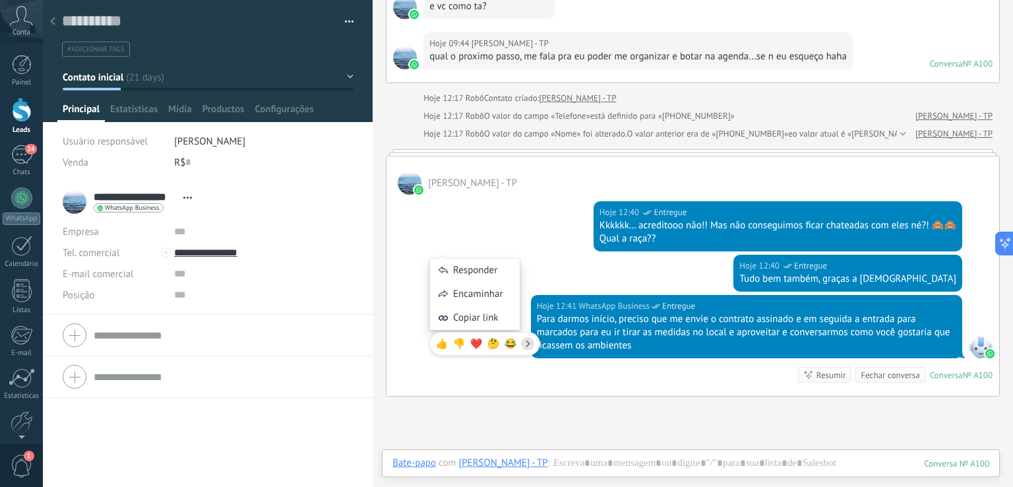
scroll to position [5143, 0]
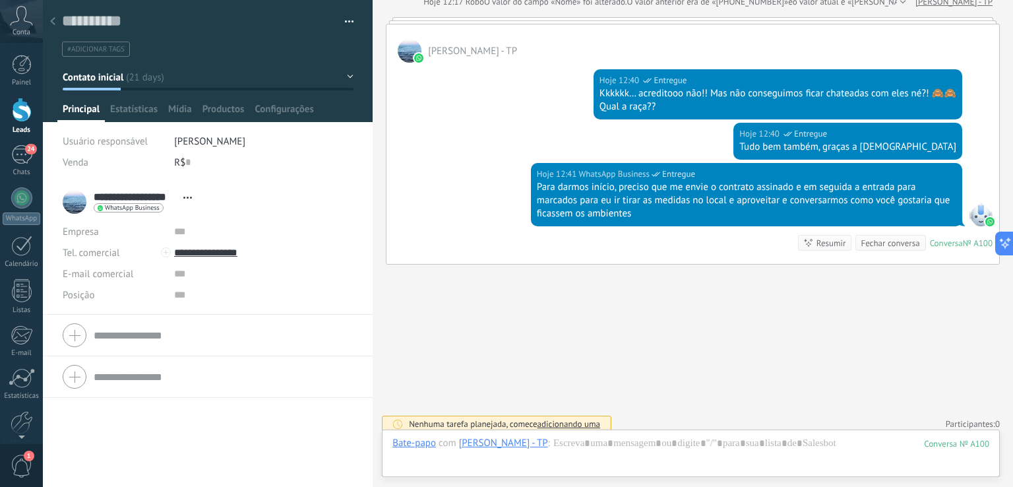
click at [52, 17] on icon at bounding box center [52, 21] width 5 height 8
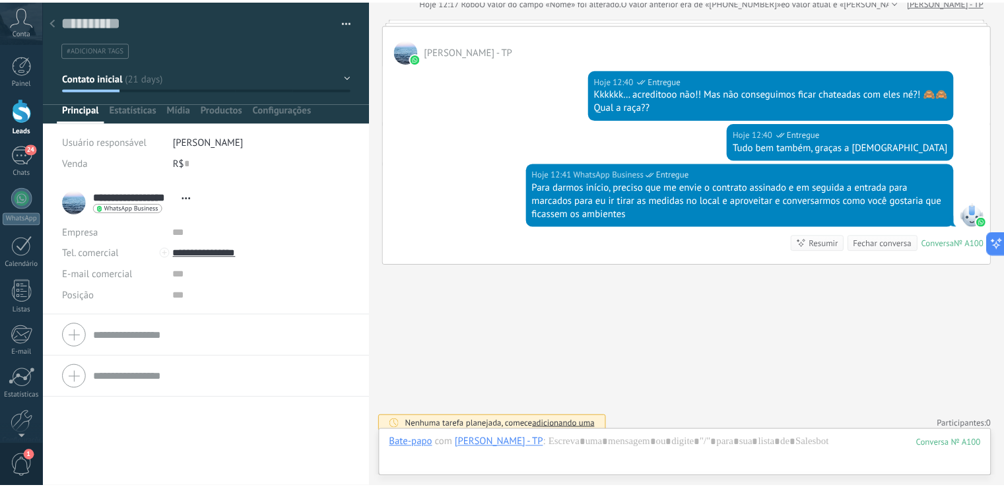
scroll to position [1107, 0]
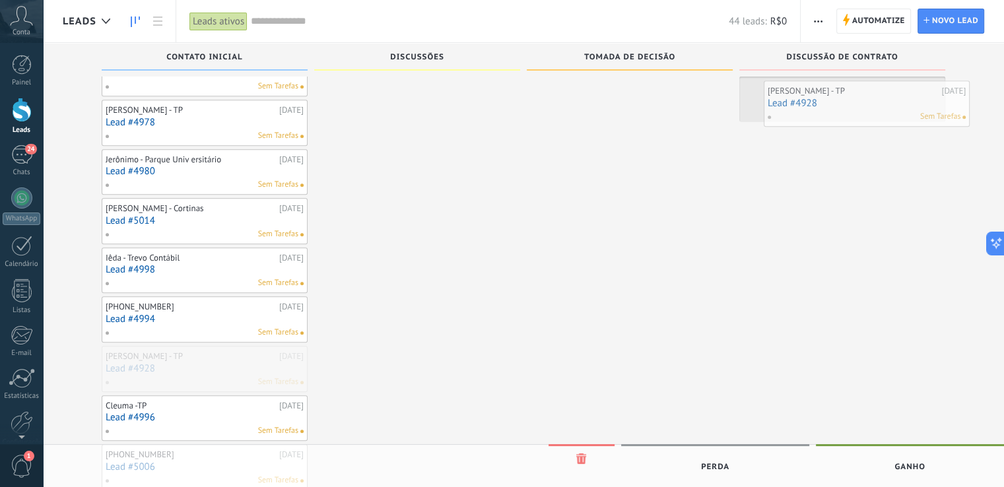
drag, startPoint x: 185, startPoint y: 368, endPoint x: 844, endPoint y: 111, distance: 707.6
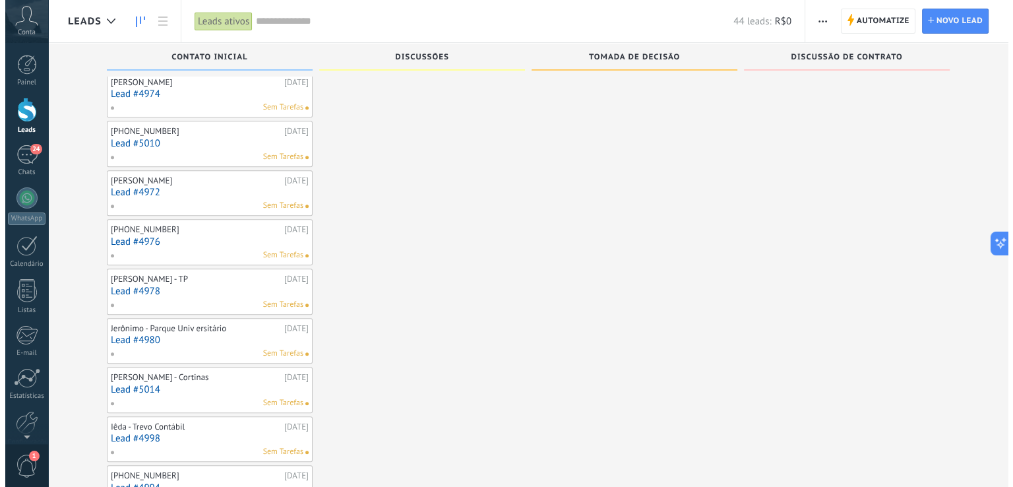
scroll to position [937, 0]
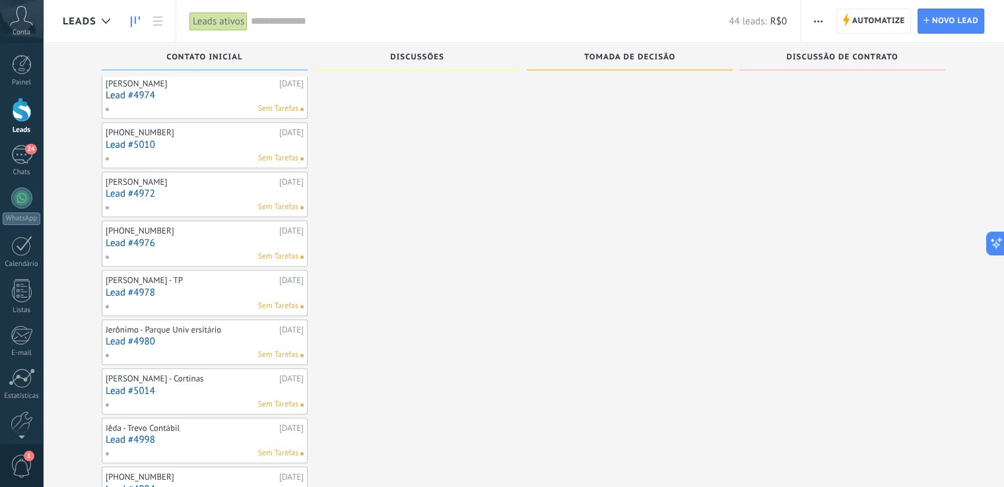
click at [187, 287] on link "Lead #4978" at bounding box center [205, 292] width 198 height 11
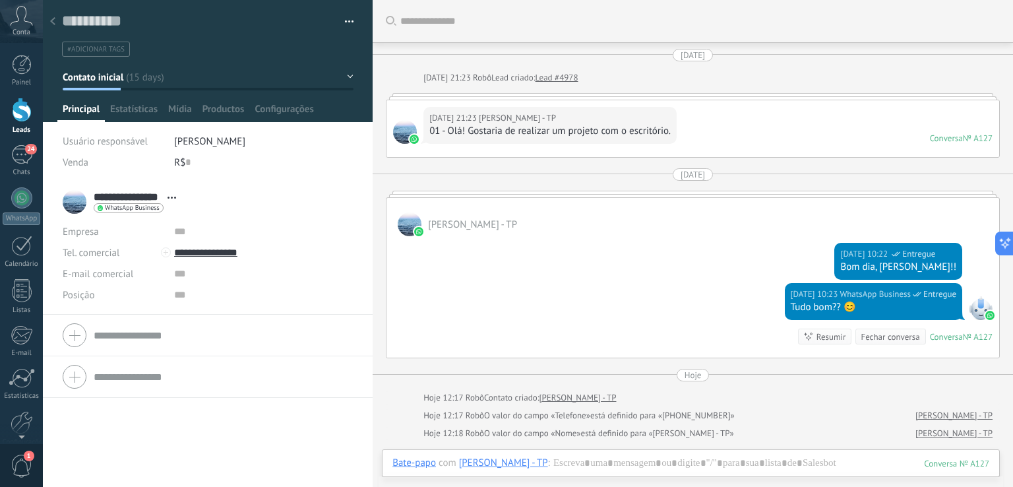
click at [53, 21] on icon at bounding box center [52, 21] width 5 height 8
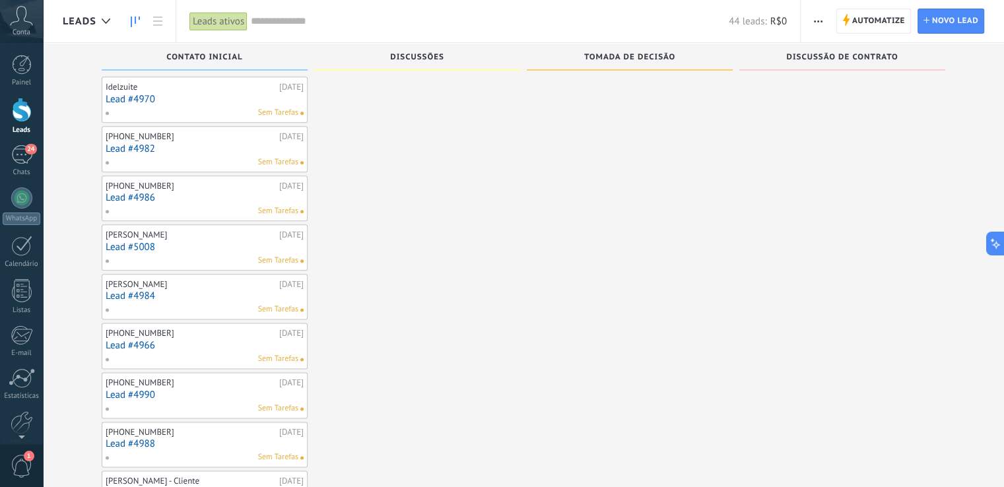
scroll to position [1639, 0]
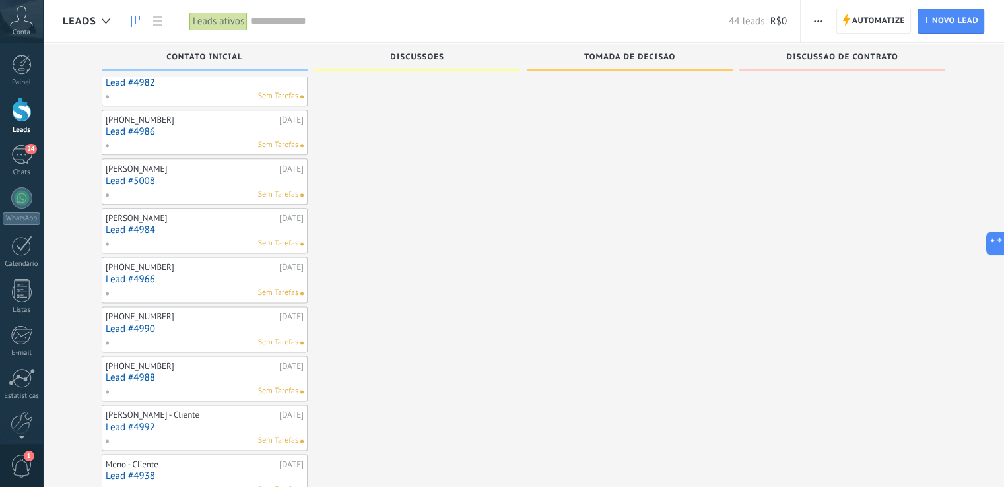
click at [206, 311] on div "+5511934547097" at bounding box center [191, 316] width 170 height 11
click at [18, 190] on div at bounding box center [21, 197] width 21 height 21
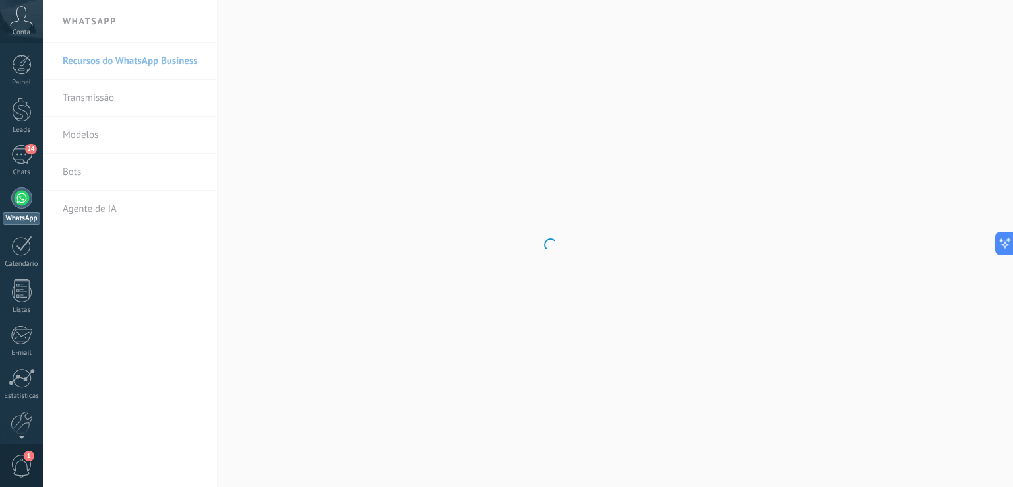
click at [20, 137] on div "Painel Leads 24 Chats WhatsApp Clientes" at bounding box center [21, 280] width 43 height 451
click at [26, 156] on div "24" at bounding box center [21, 154] width 21 height 19
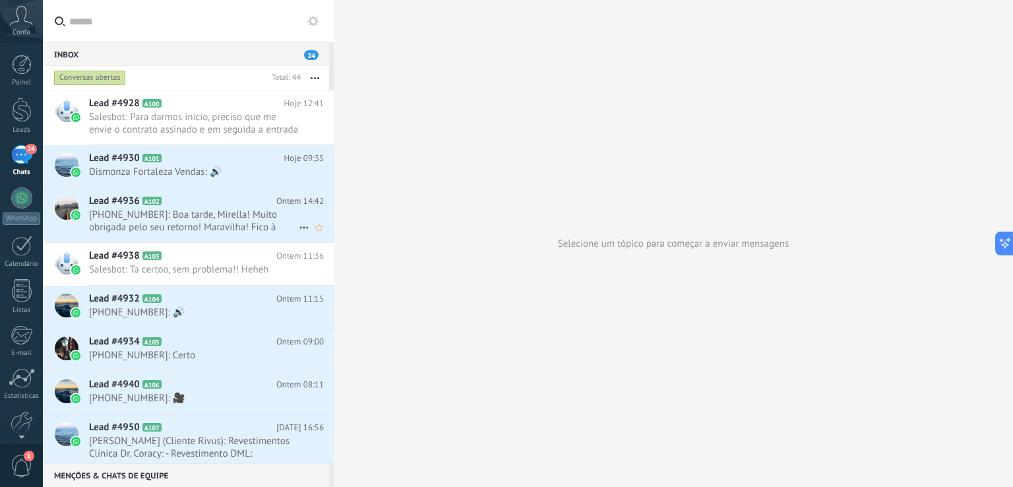
scroll to position [66, 0]
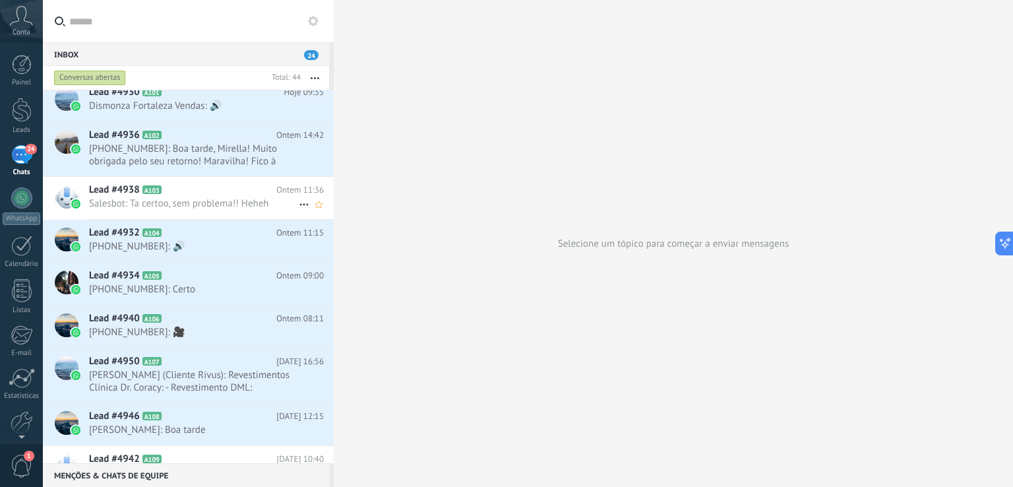
click at [255, 193] on h2 "Lead #4938 A103" at bounding box center [182, 189] width 187 height 13
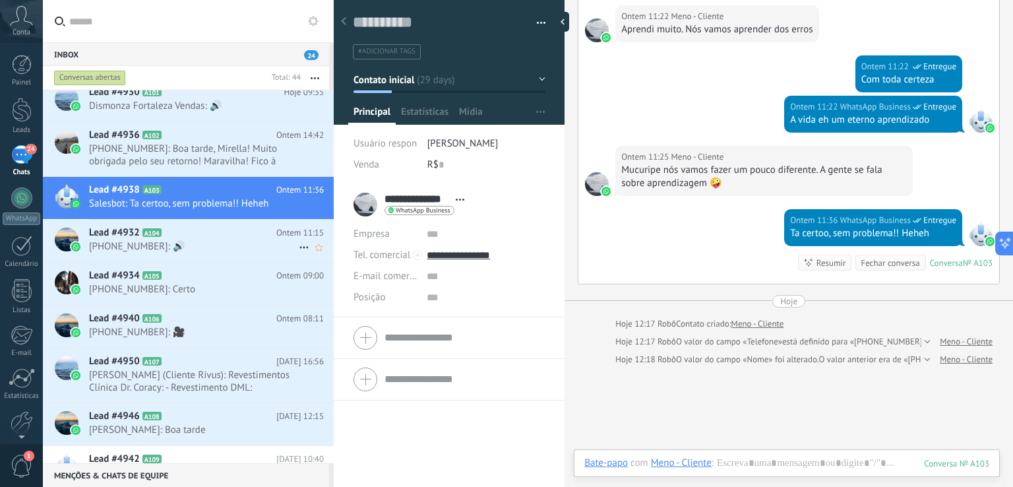
scroll to position [132, 0]
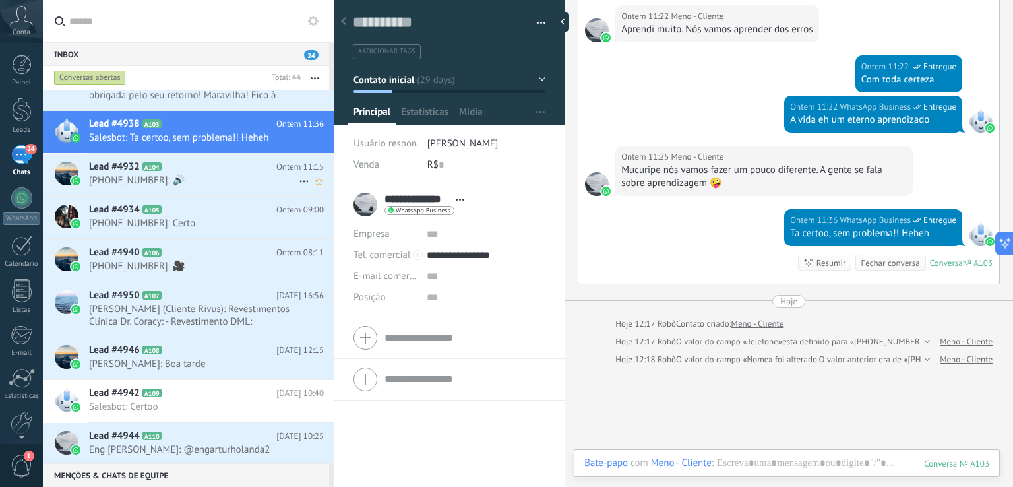
click at [214, 156] on div "Lead #4932 A104 Ontem 11:15 +5585921501083: 🔊" at bounding box center [211, 175] width 245 height 42
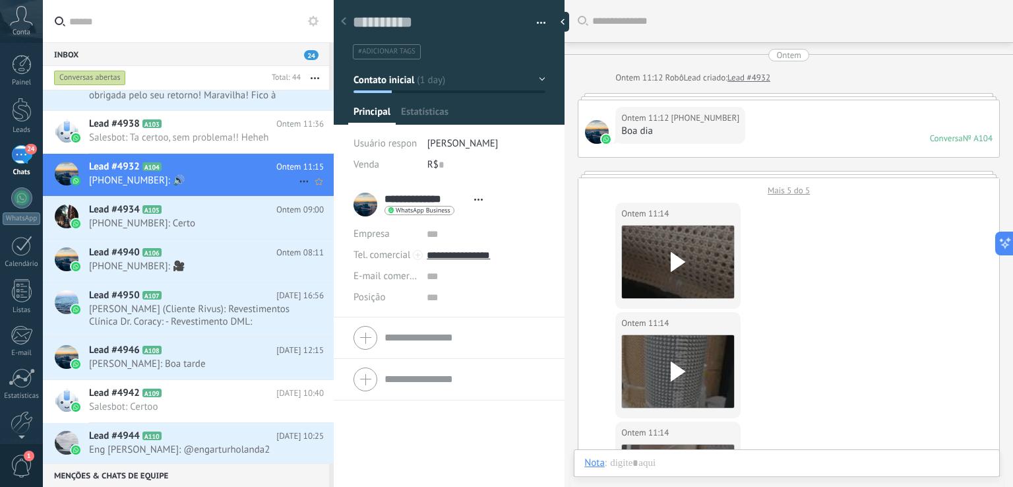
scroll to position [987, 0]
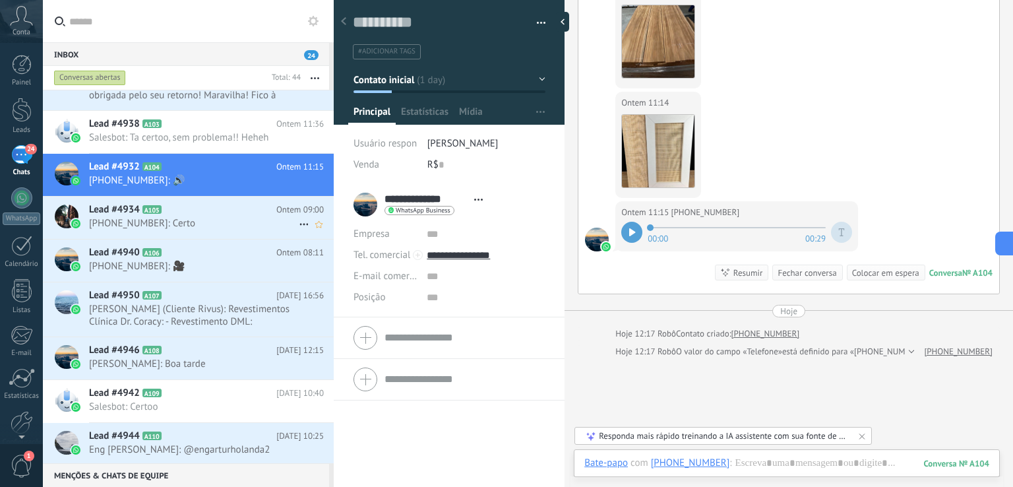
click at [201, 225] on span "[PHONE_NUMBER]: Certo" at bounding box center [194, 223] width 210 height 13
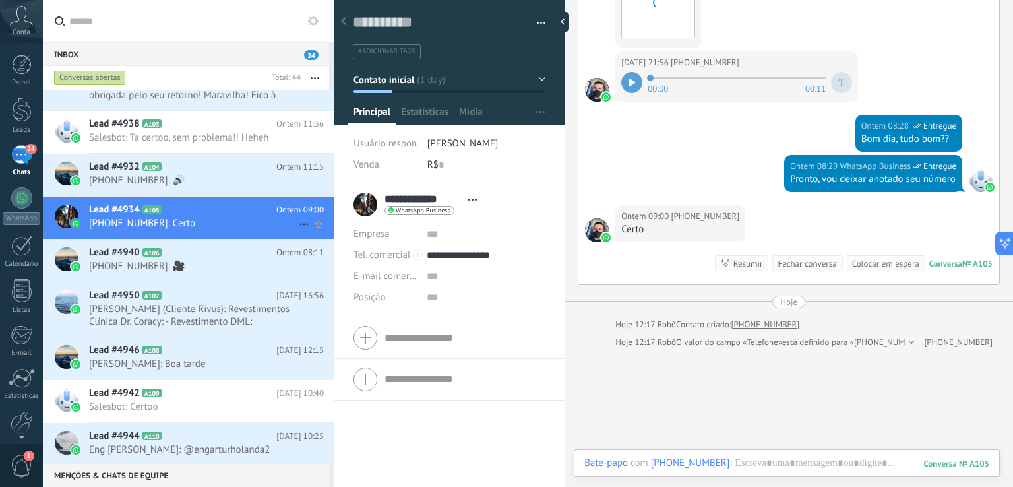
scroll to position [198, 0]
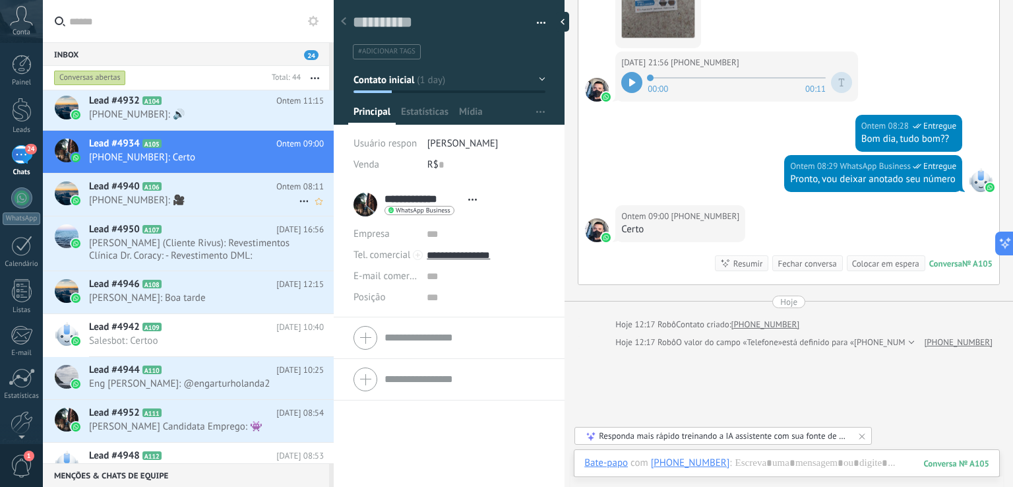
click at [210, 189] on h2 "Lead #4940 A106" at bounding box center [182, 186] width 187 height 13
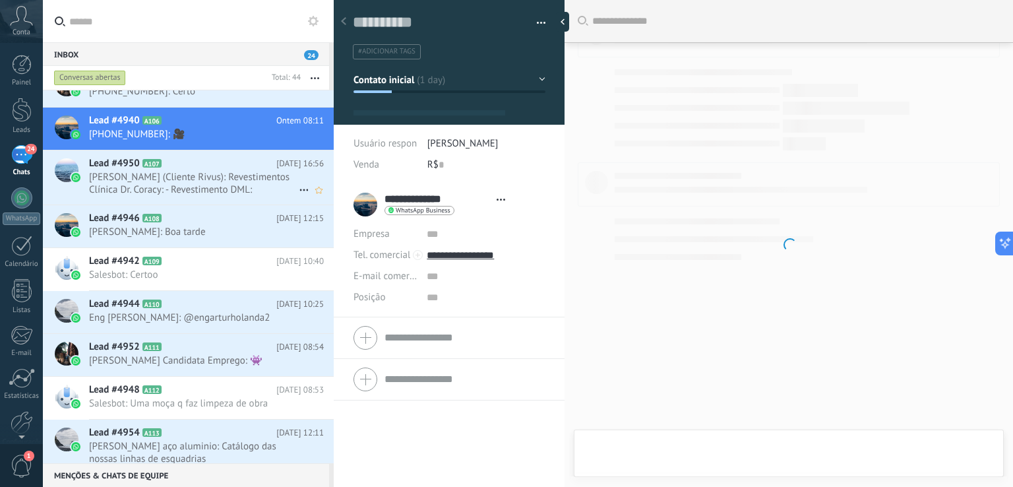
scroll to position [19, 0]
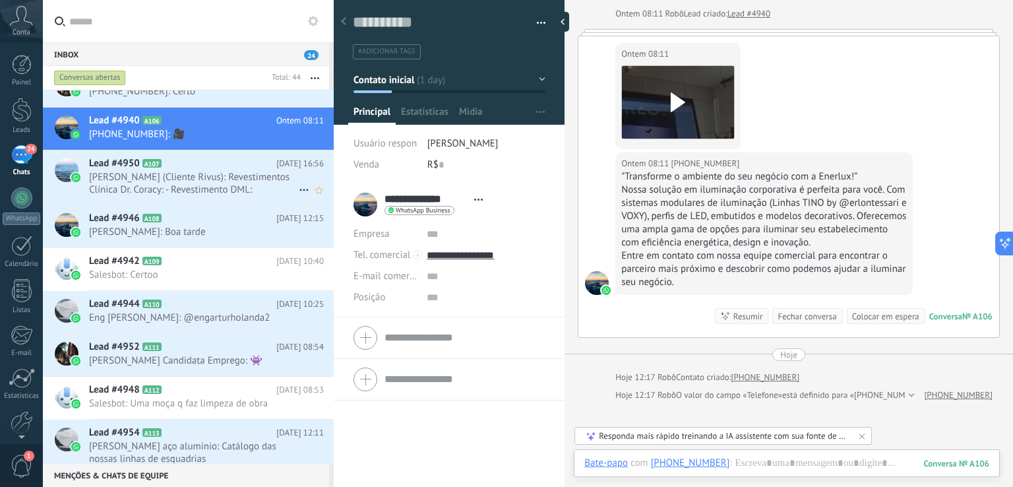
click at [213, 168] on h2 "Lead #4950 A107" at bounding box center [182, 163] width 187 height 13
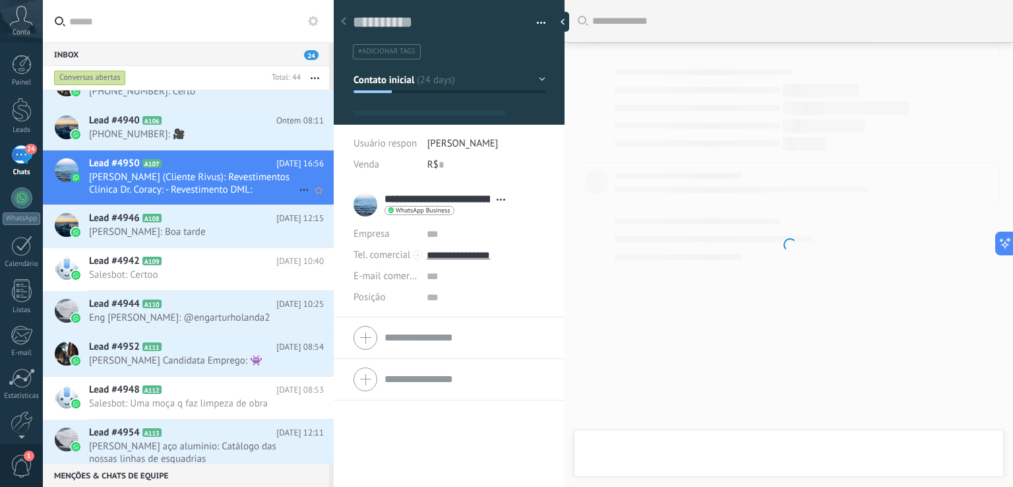
scroll to position [19, 0]
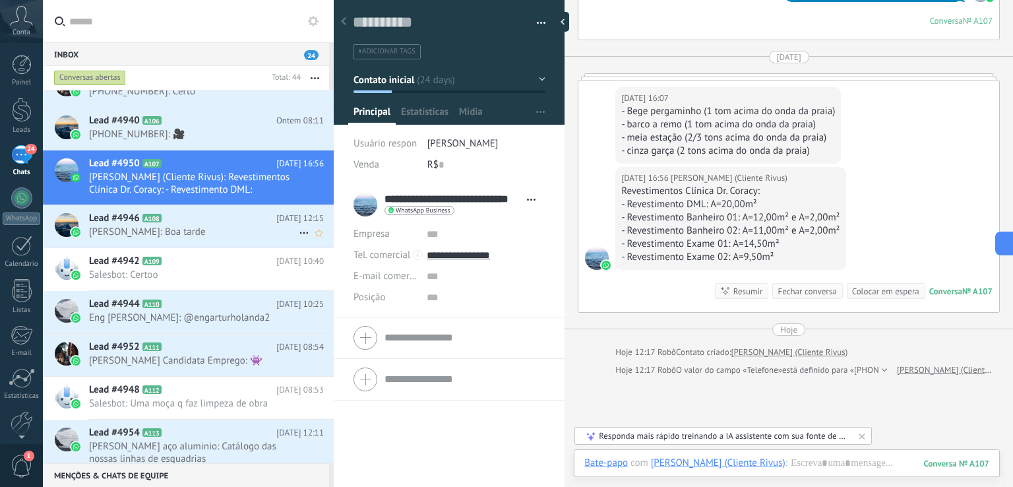
click at [210, 214] on h2 "Lead #4946 A108" at bounding box center [182, 218] width 187 height 13
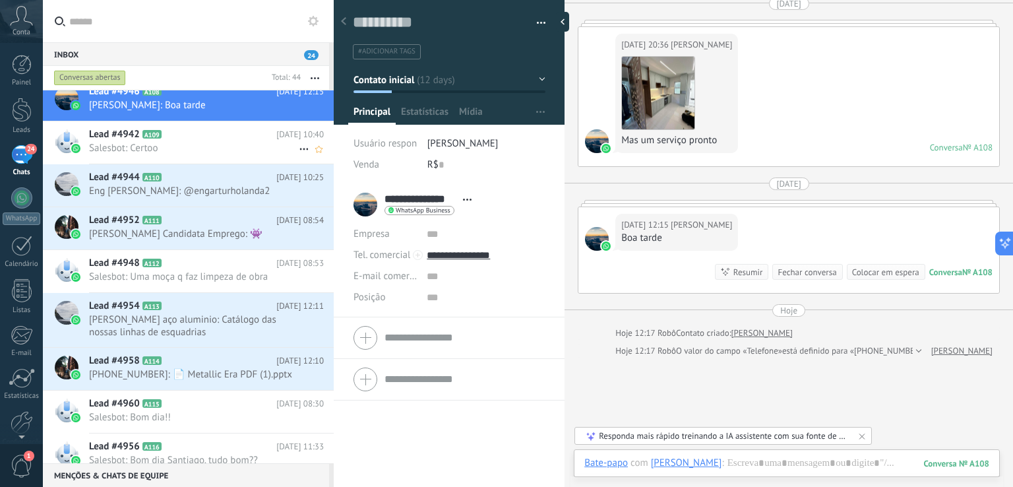
scroll to position [396, 0]
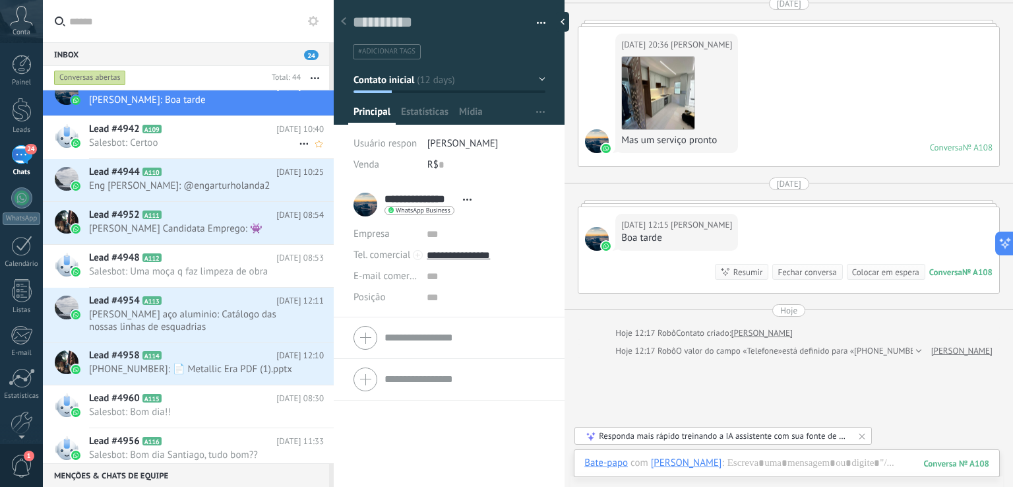
click at [214, 133] on h2 "Lead #4942 A109" at bounding box center [182, 129] width 187 height 13
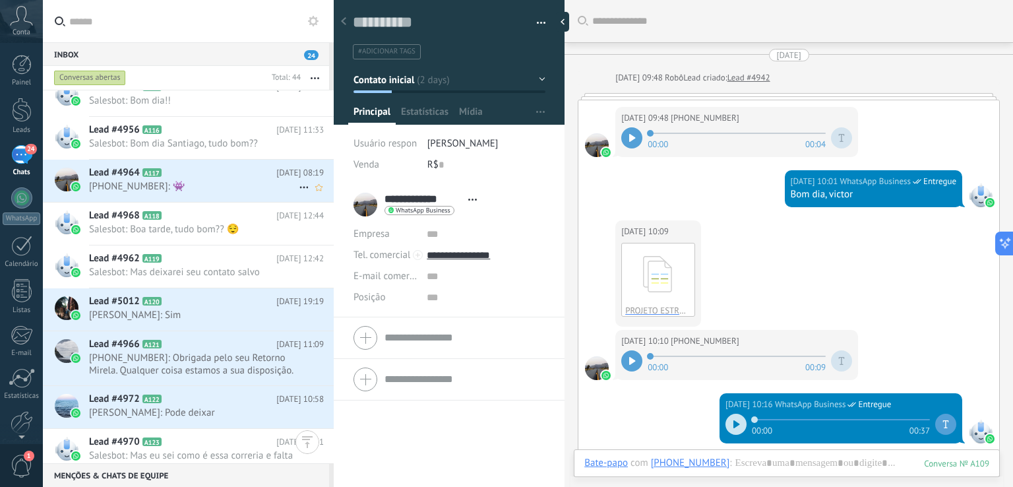
scroll to position [707, 0]
click at [250, 170] on h2 "Lead #4964 A117" at bounding box center [182, 172] width 187 height 13
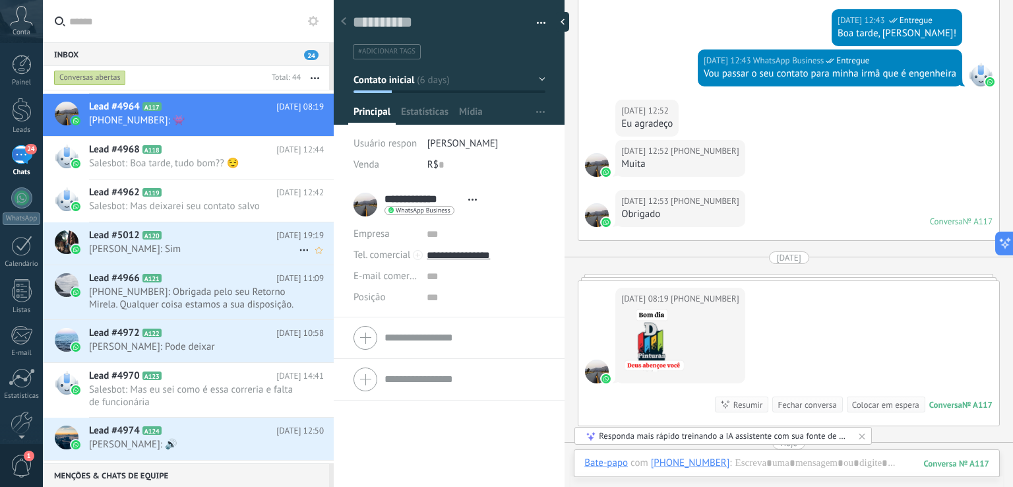
click at [214, 240] on h2 "Lead #5012 A120" at bounding box center [182, 235] width 187 height 13
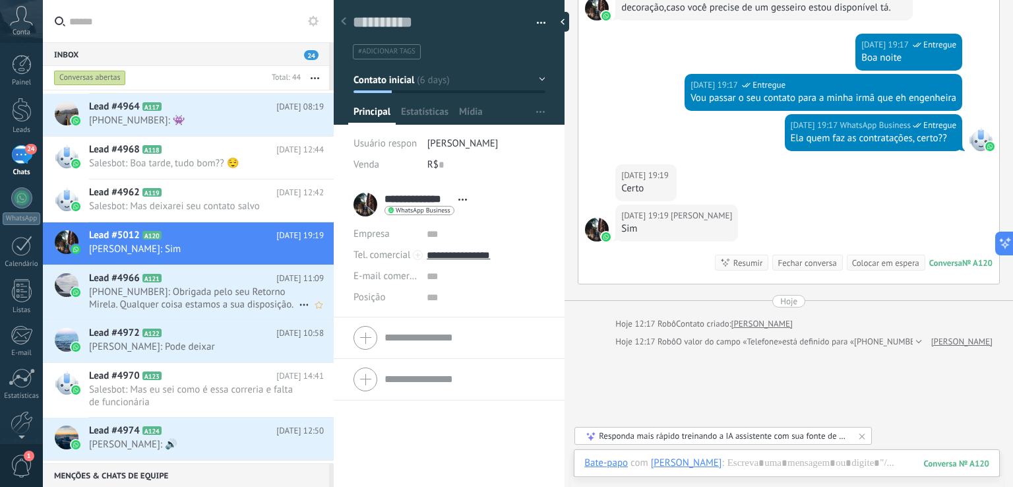
click at [227, 286] on span "+558588021773: Obrigada pelo seu Retorno Mirela. Qualquer coisa estamos a sua d…" at bounding box center [194, 298] width 210 height 25
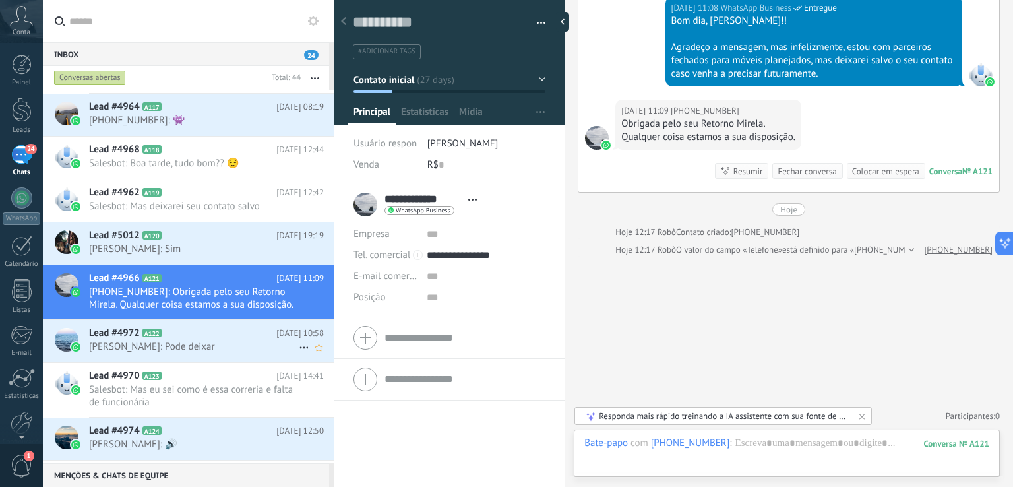
click at [243, 336] on h2 "Lead #4972 A122" at bounding box center [182, 333] width 187 height 13
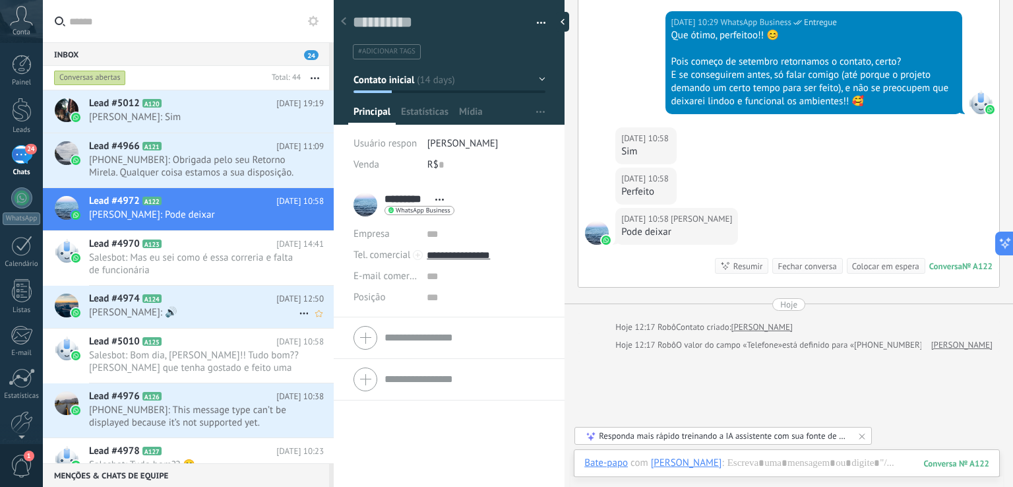
scroll to position [971, 0]
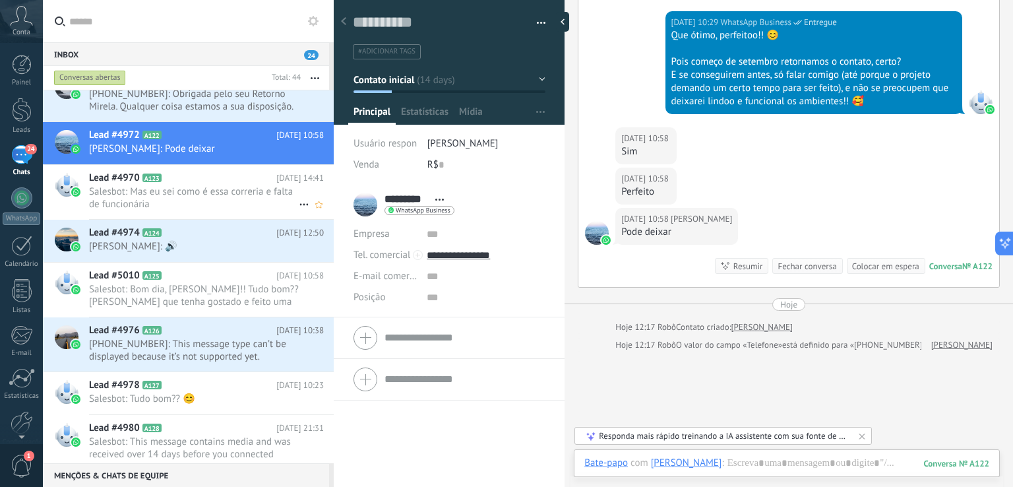
click at [195, 197] on span "Salesbot: Mas eu sei como é essa correria e falta de funcionária" at bounding box center [194, 197] width 210 height 25
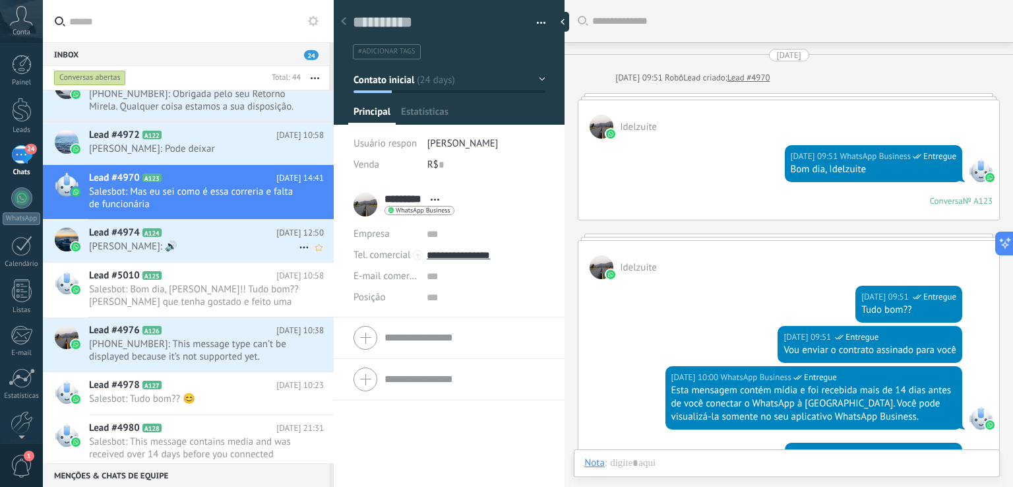
type textarea "**********"
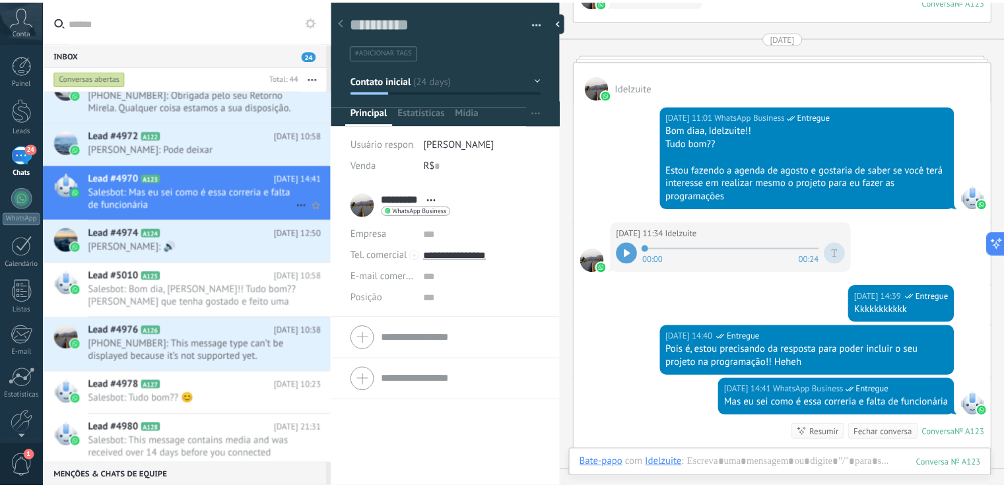
scroll to position [2387, 0]
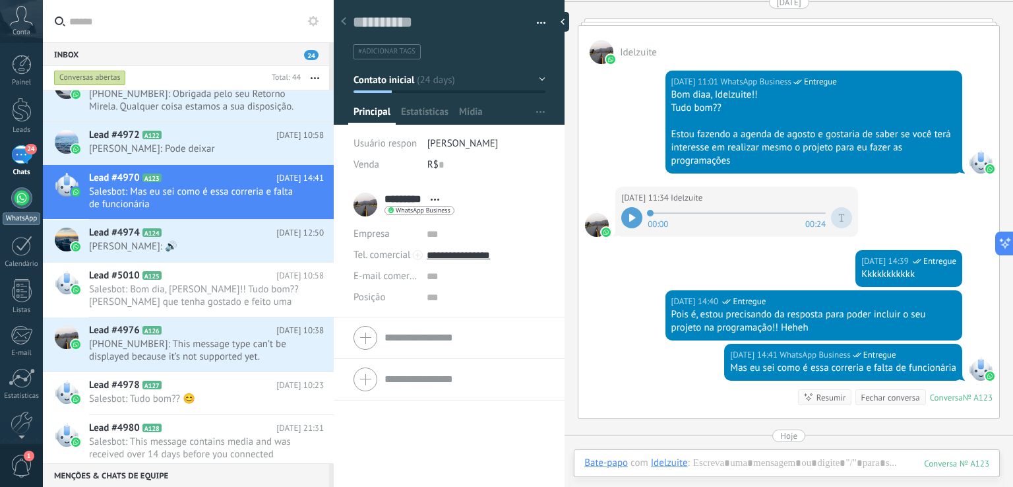
click at [22, 207] on div at bounding box center [21, 197] width 21 height 21
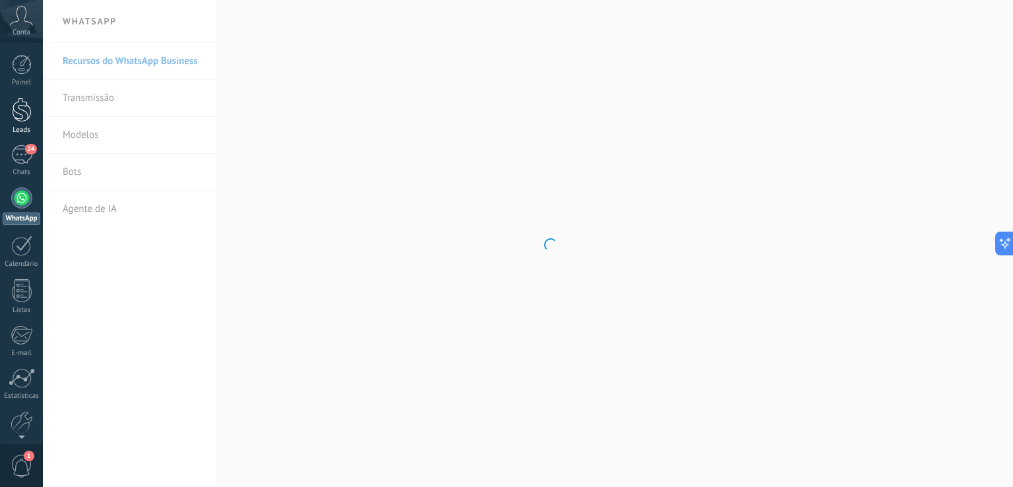
click at [18, 122] on link "Leads" at bounding box center [21, 116] width 43 height 37
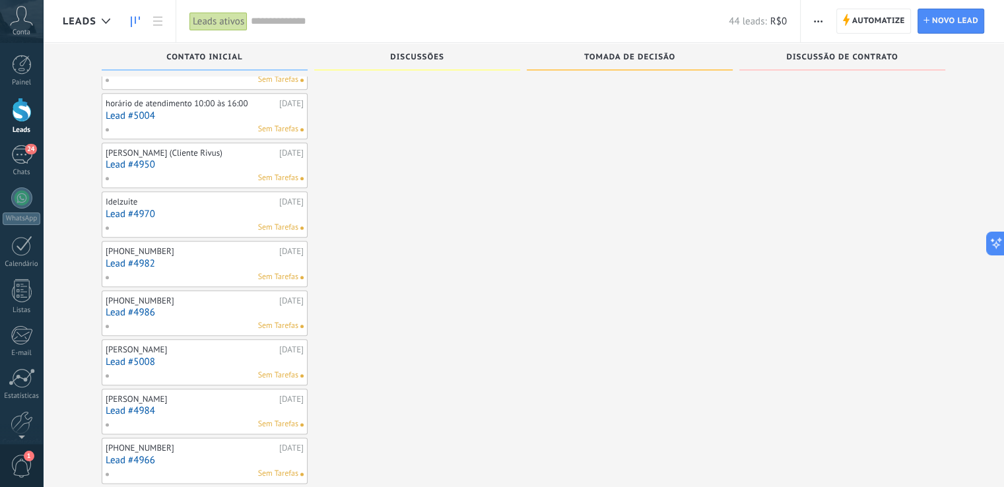
scroll to position [1465, 0]
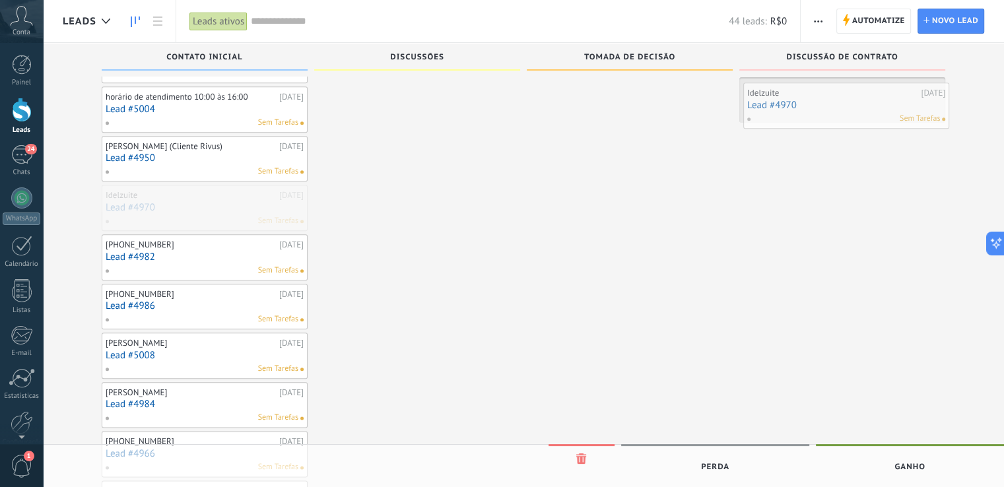
drag, startPoint x: 194, startPoint y: 202, endPoint x: 835, endPoint y: 108, distance: 648.3
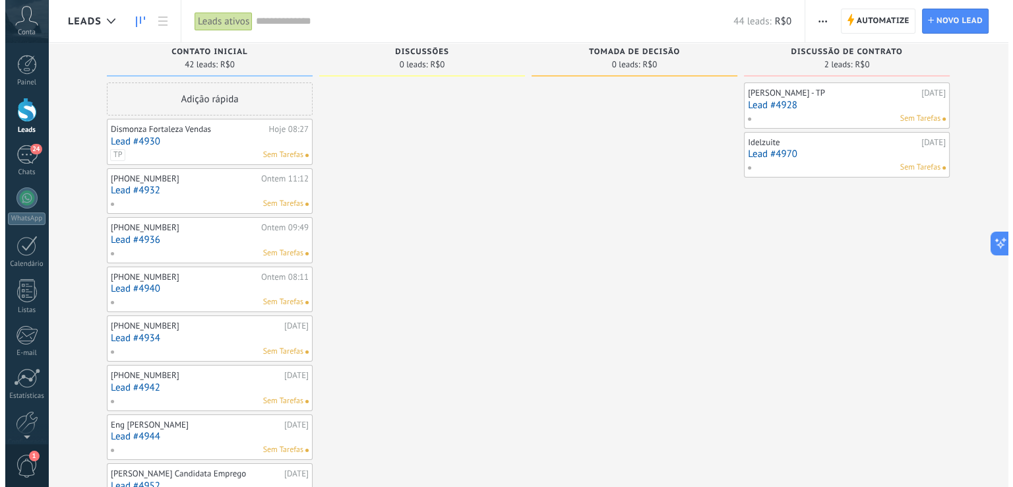
scroll to position [0, 0]
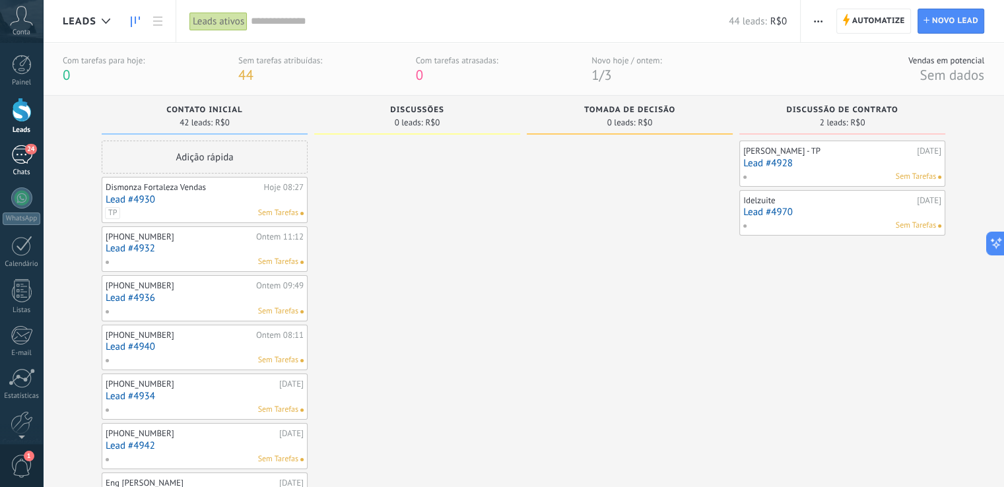
click at [13, 164] on link "24 Chats" at bounding box center [21, 161] width 43 height 32
